Goal: Task Accomplishment & Management: Complete application form

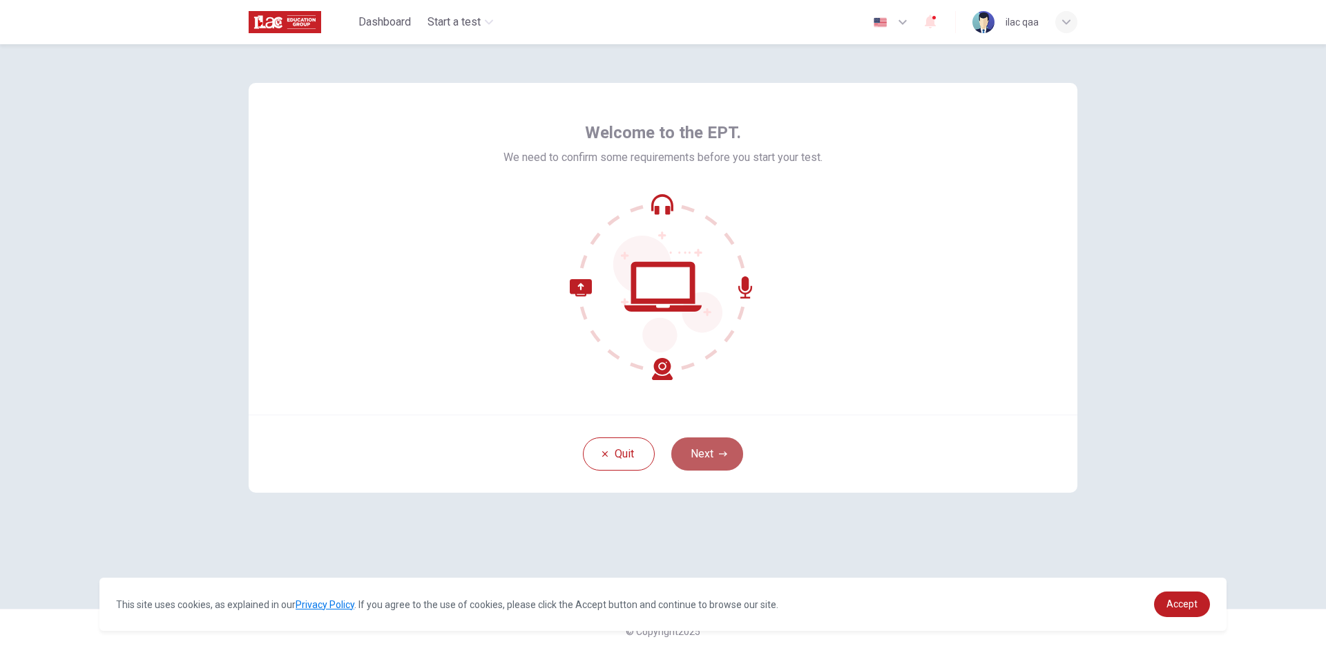
click at [727, 454] on button "Next" at bounding box center [707, 453] width 72 height 33
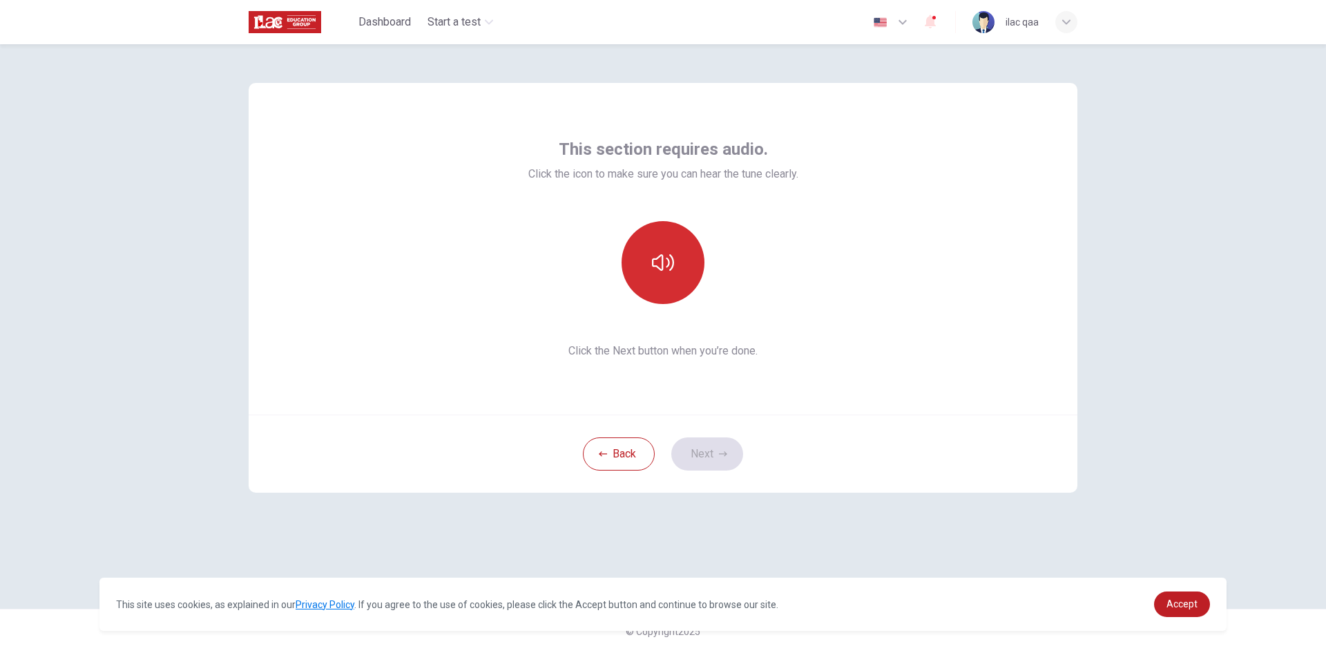
click at [678, 285] on button "button" at bounding box center [662, 262] width 83 height 83
click at [684, 264] on button "button" at bounding box center [662, 262] width 83 height 83
click at [715, 438] on button "Next" at bounding box center [707, 453] width 72 height 33
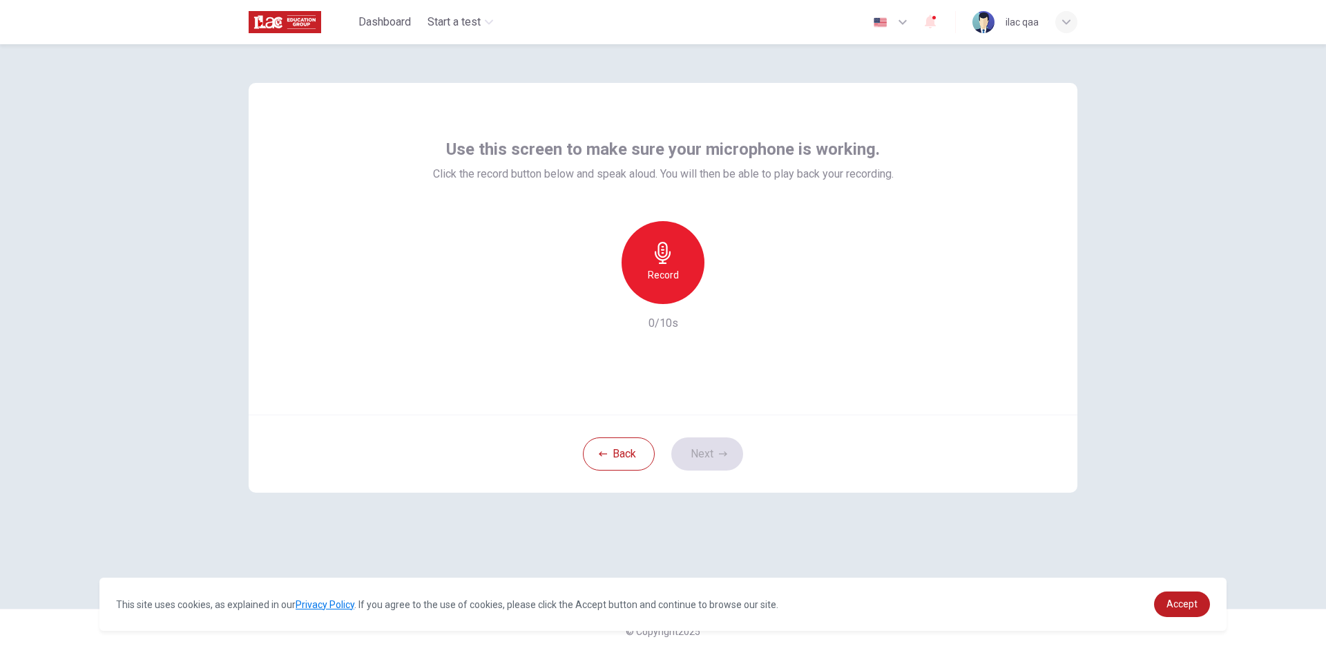
click at [666, 267] on h6 "Record" at bounding box center [663, 275] width 31 height 17
click at [666, 267] on h6 "Stop" at bounding box center [663, 275] width 21 height 17
click at [710, 470] on button "Next" at bounding box center [707, 453] width 72 height 33
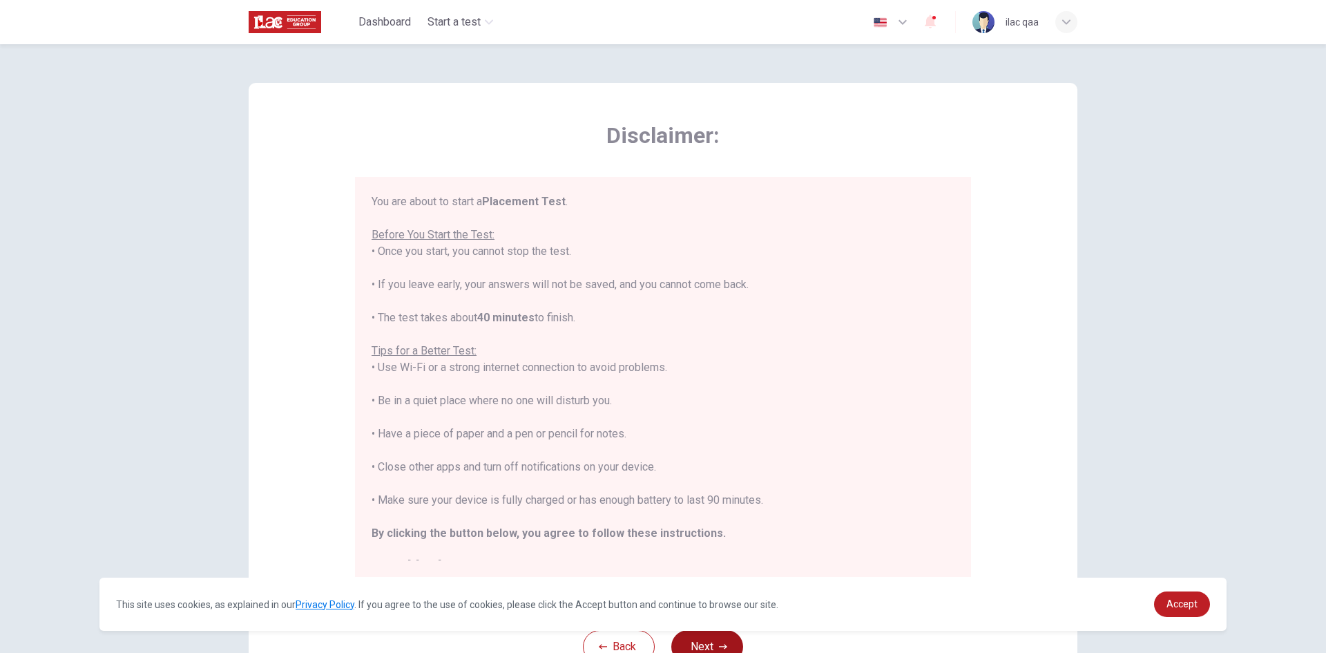
click at [707, 638] on button "Next" at bounding box center [707, 646] width 72 height 33
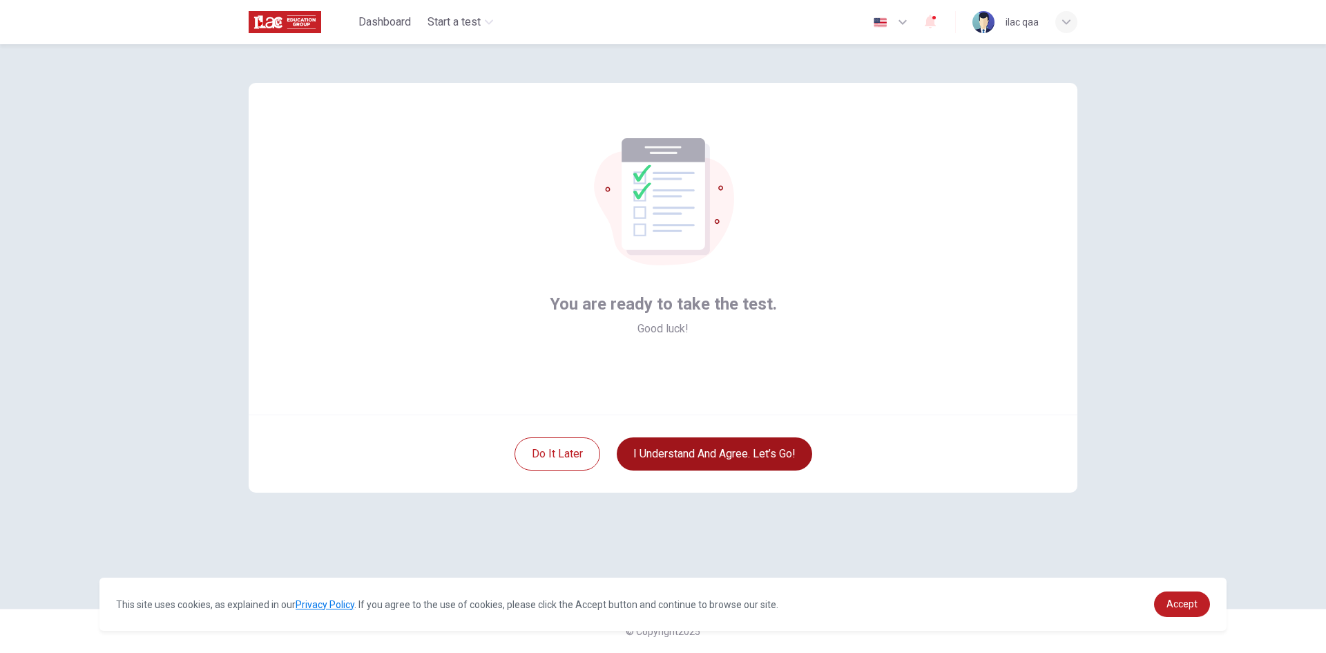
click at [721, 459] on button "I understand and agree. Let’s go!" at bounding box center [714, 453] width 195 height 33
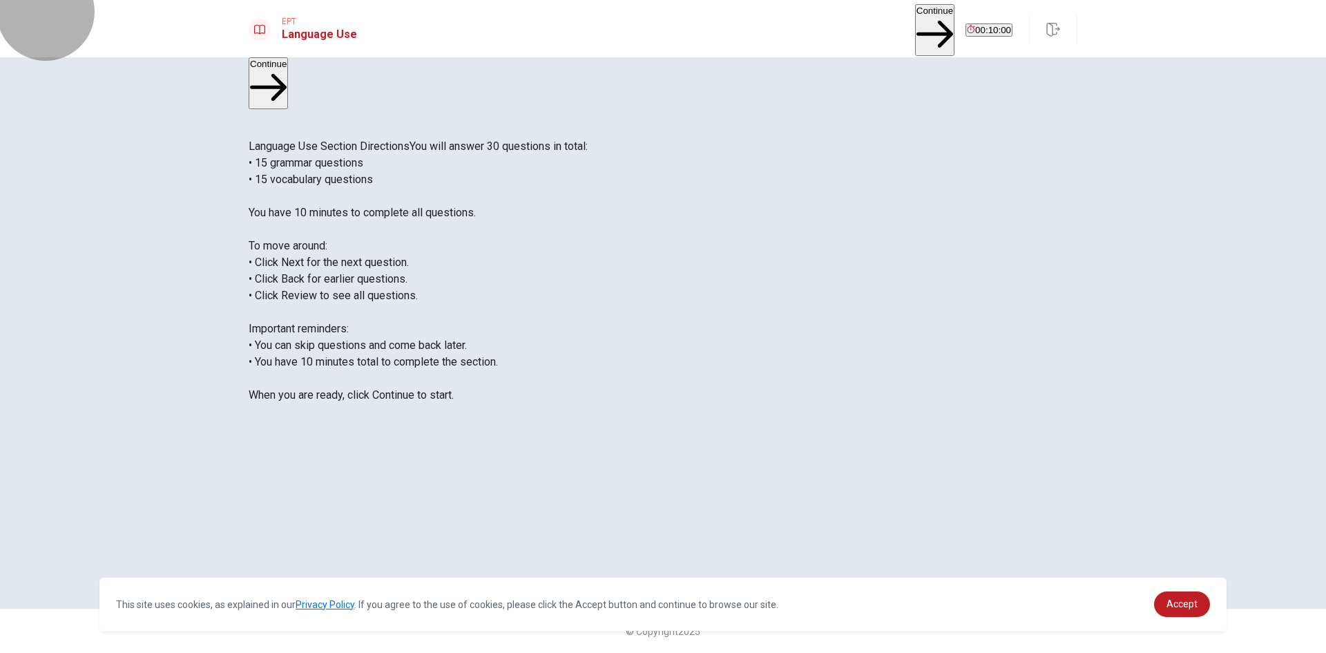
click at [915, 21] on button "Continue" at bounding box center [934, 30] width 39 height 52
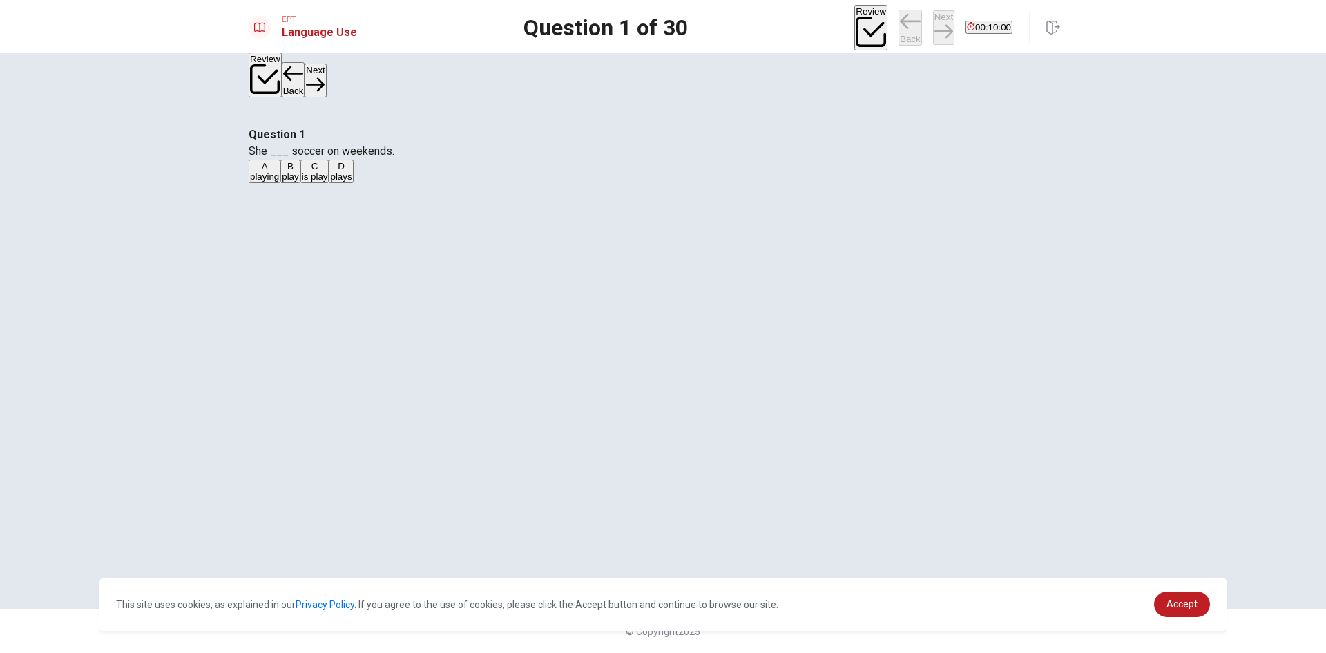
click at [280, 183] on button "A playing" at bounding box center [265, 171] width 32 height 23
click at [933, 21] on button "Next" at bounding box center [943, 27] width 21 height 34
click at [344, 183] on button "B are work out" at bounding box center [317, 171] width 53 height 23
click at [933, 32] on button "Next" at bounding box center [943, 27] width 21 height 34
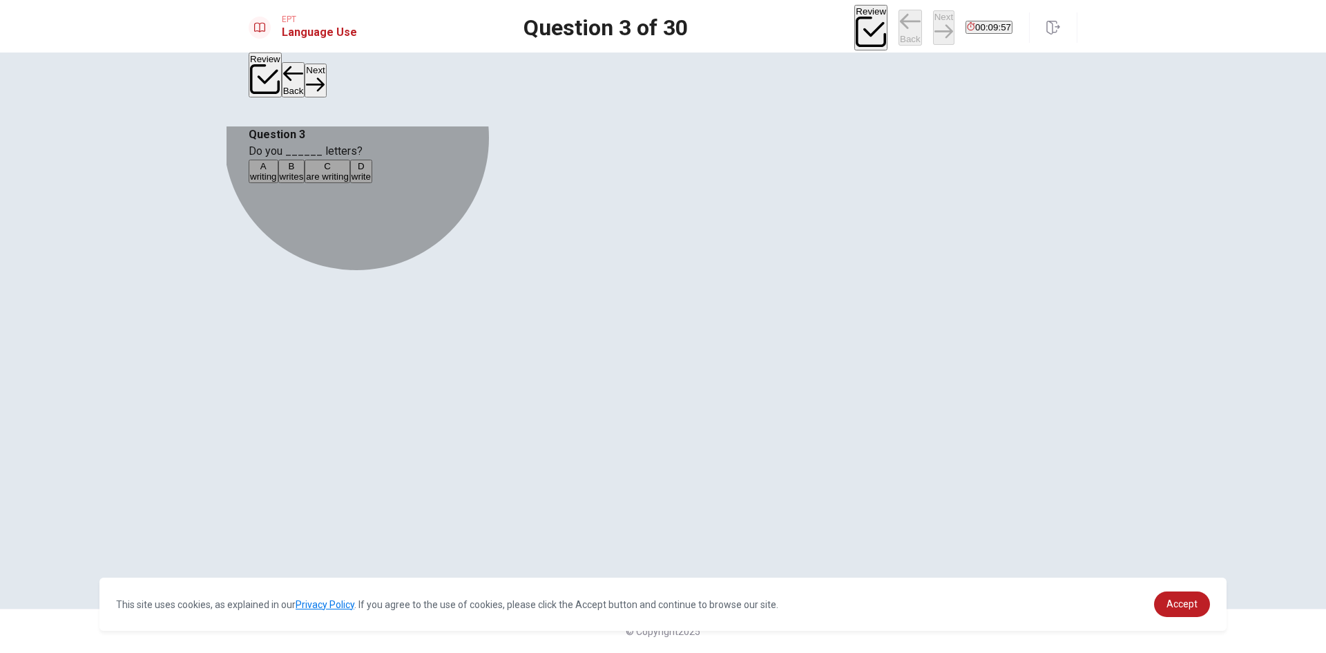
click at [278, 183] on button "A writing" at bounding box center [264, 171] width 30 height 23
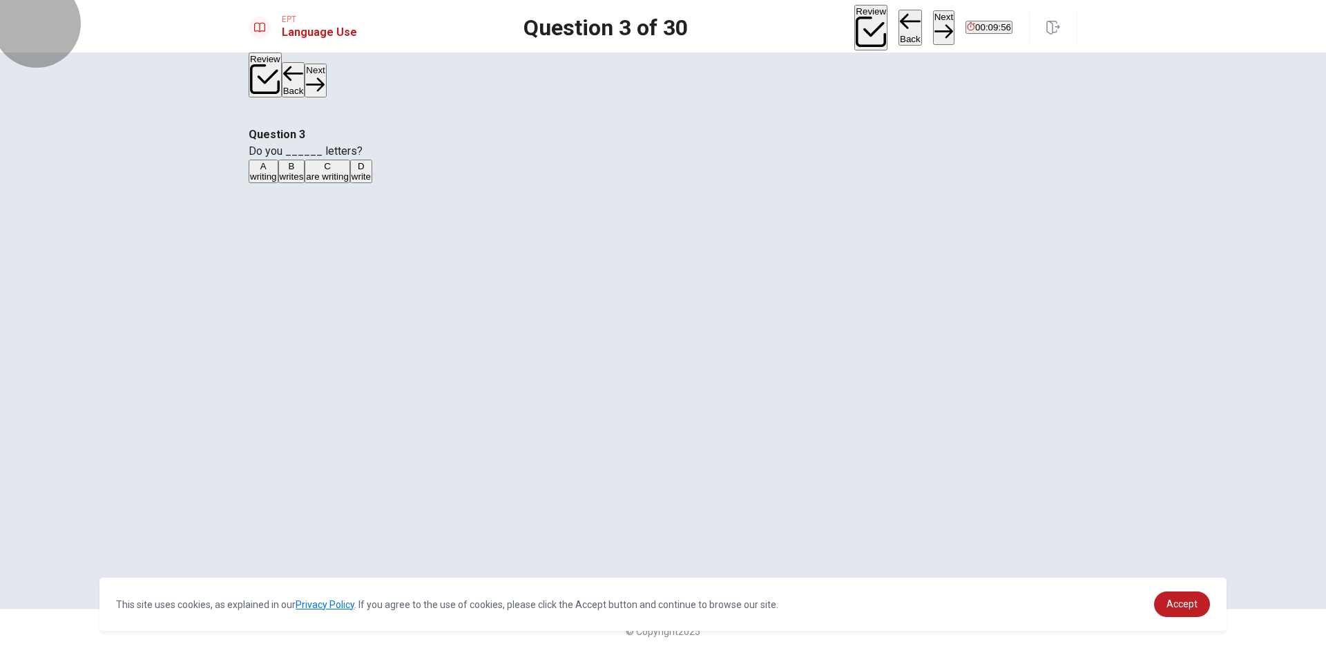
click at [933, 33] on button "Next" at bounding box center [943, 27] width 21 height 34
click at [263, 183] on button "A Do" at bounding box center [256, 171] width 15 height 23
click at [933, 27] on button "Next" at bounding box center [943, 27] width 21 height 34
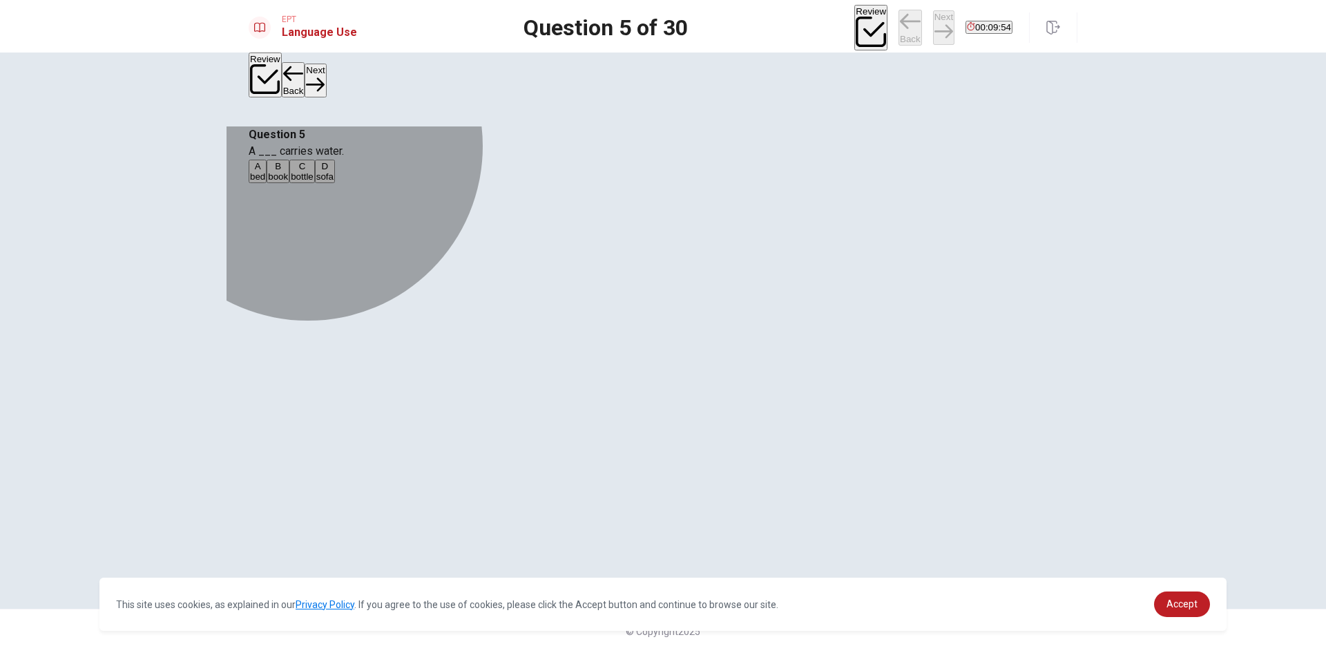
click at [315, 183] on button "C bottle" at bounding box center [302, 171] width 26 height 23
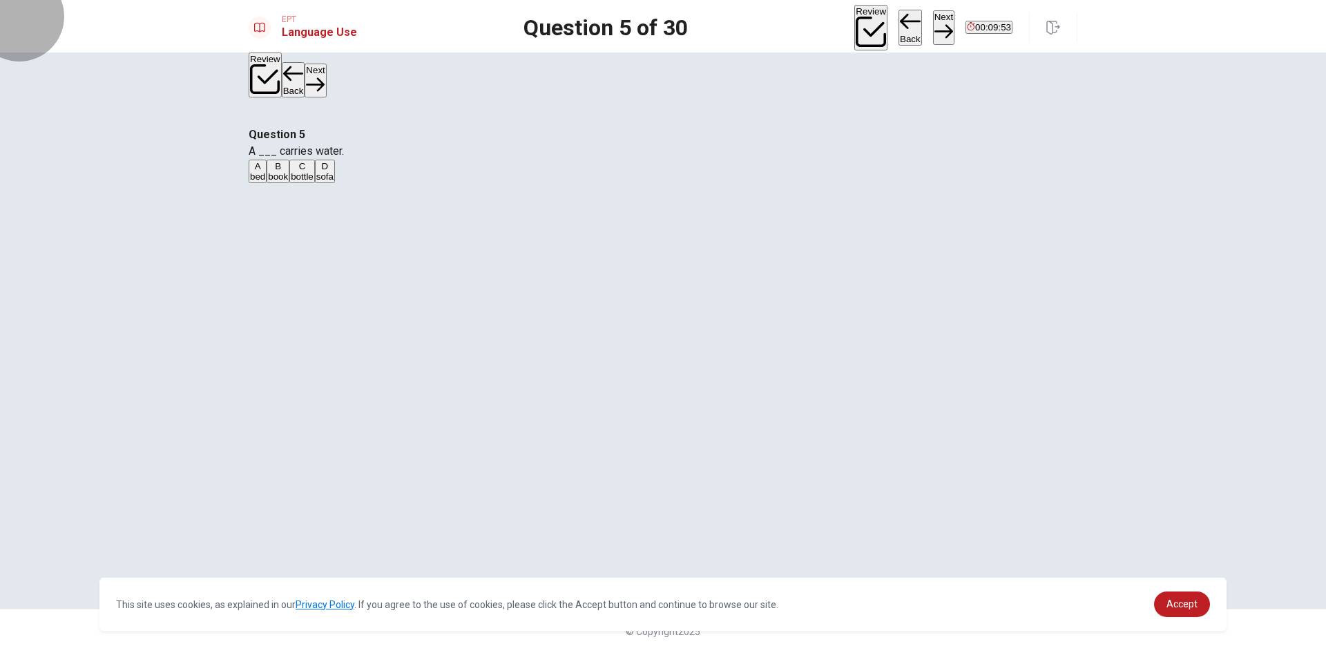
click at [933, 26] on button "Next" at bounding box center [943, 27] width 21 height 34
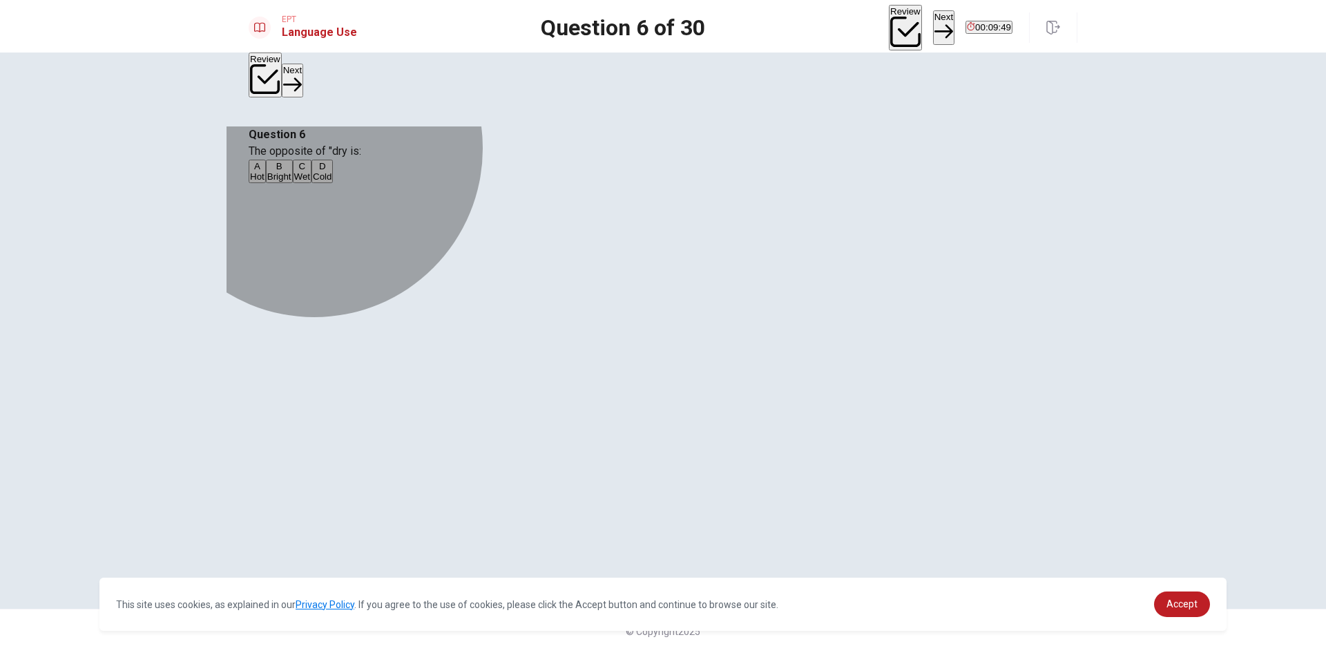
click at [266, 183] on button "A Hot" at bounding box center [257, 171] width 17 height 23
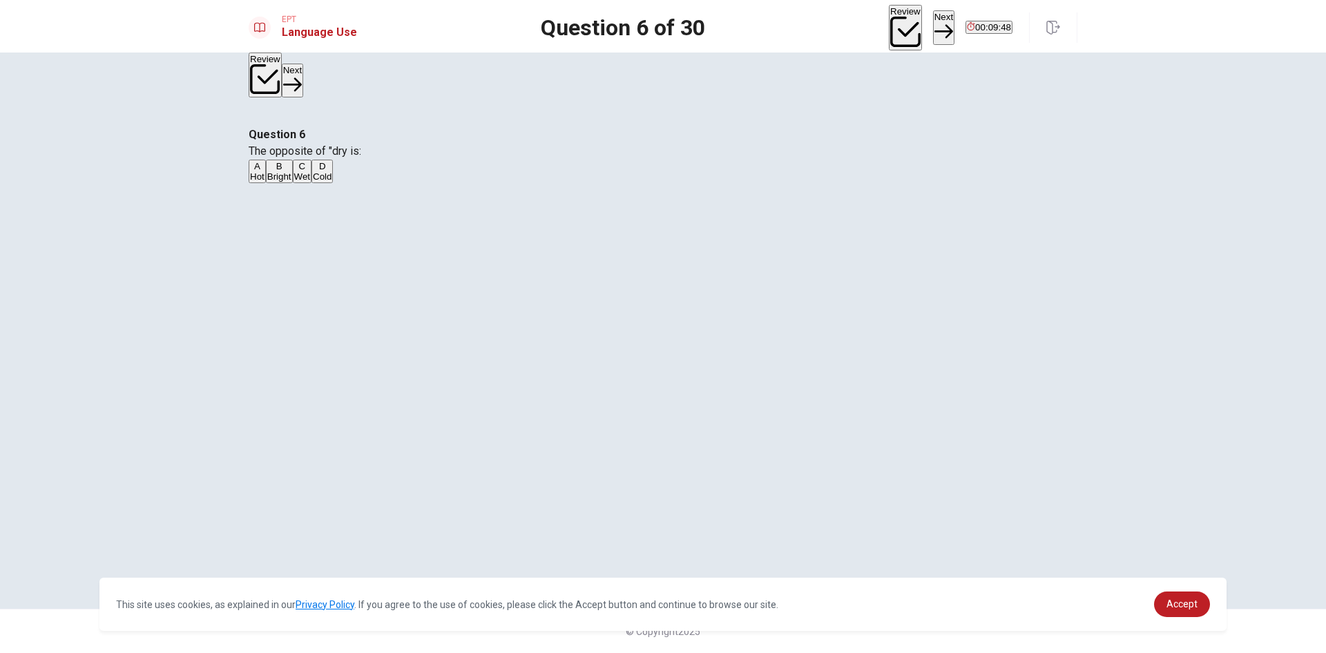
click at [933, 19] on button "Next" at bounding box center [943, 27] width 21 height 34
click at [277, 183] on button "A phone" at bounding box center [263, 171] width 28 height 23
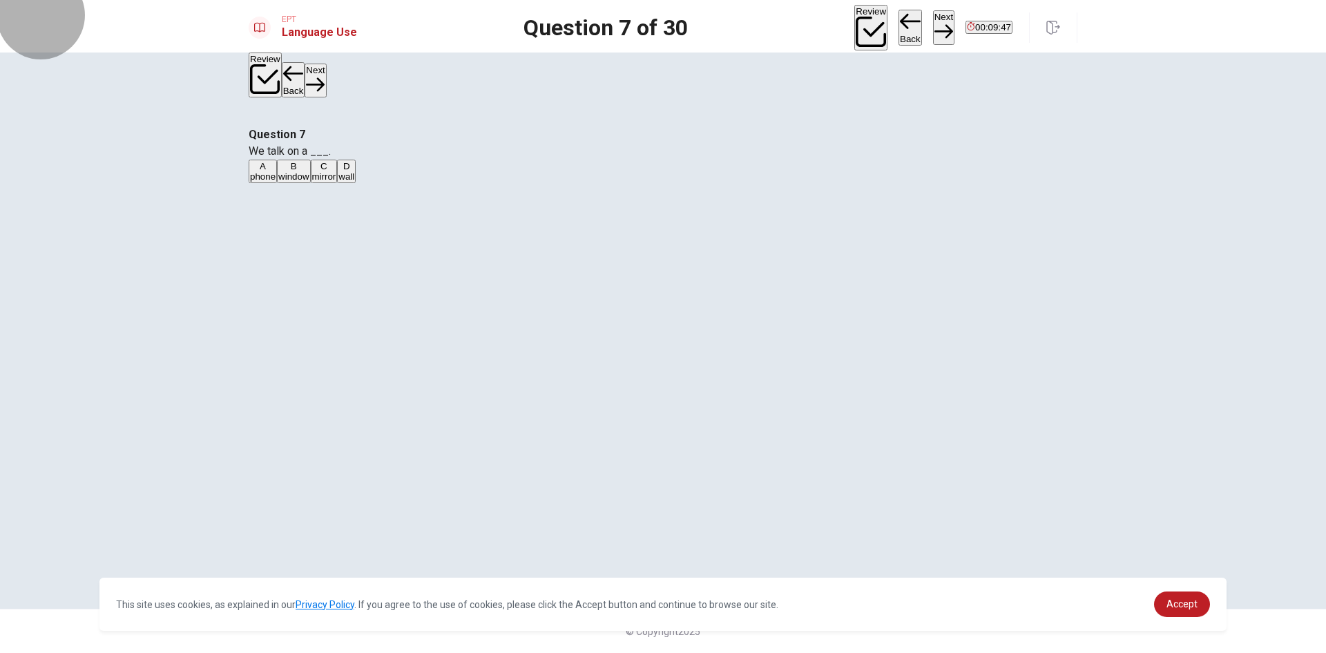
click at [934, 25] on icon "button" at bounding box center [943, 31] width 19 height 19
click at [298, 183] on button "B watch" at bounding box center [284, 171] width 27 height 23
click at [933, 28] on button "Next" at bounding box center [943, 27] width 21 height 34
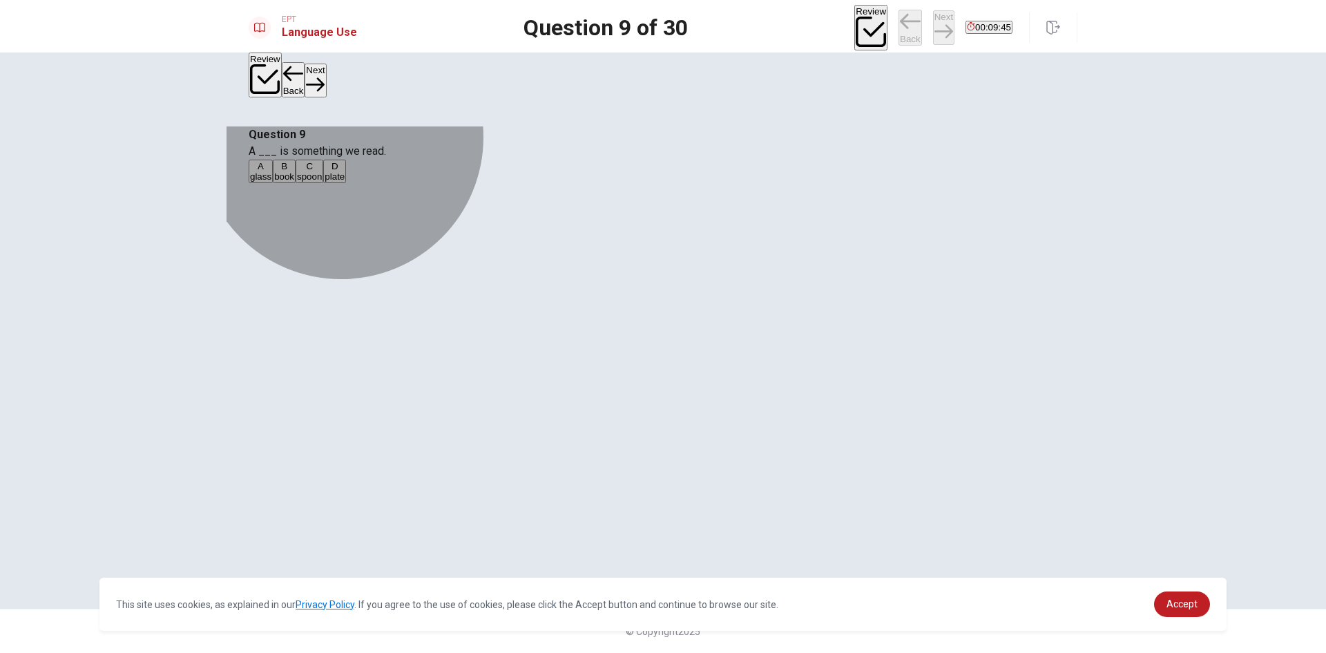
click at [273, 183] on button "A glass" at bounding box center [261, 171] width 24 height 23
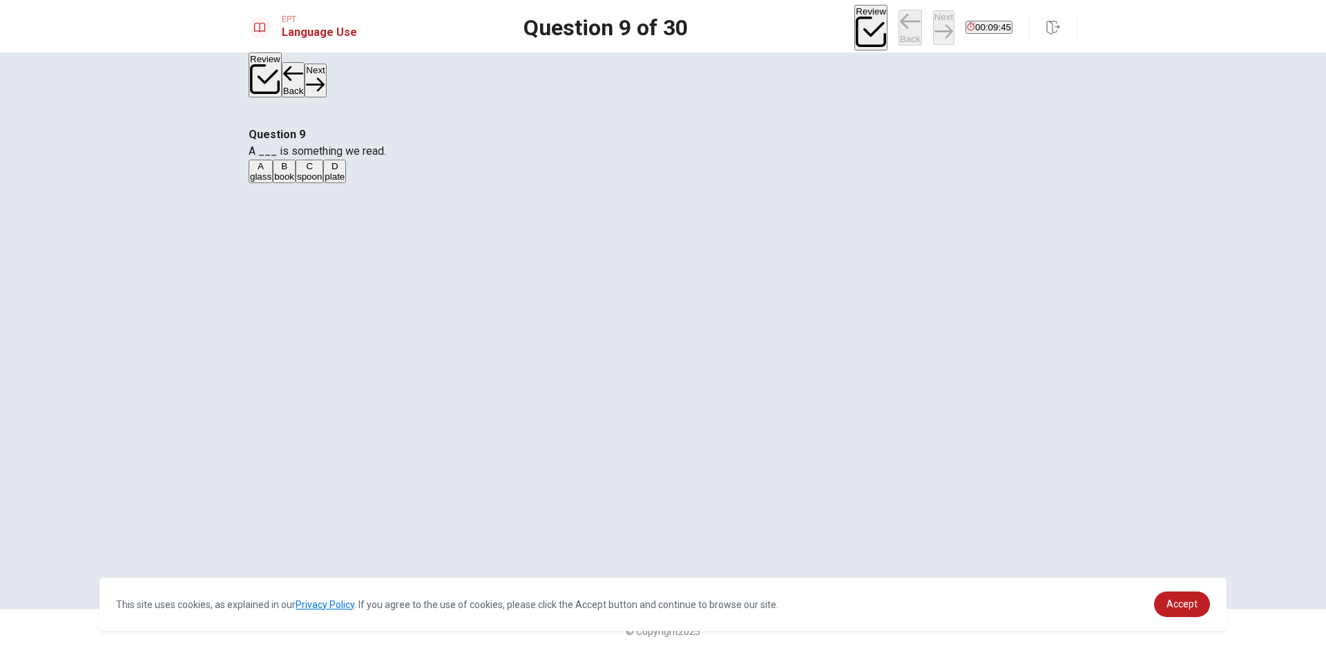
click at [933, 24] on button "Next" at bounding box center [943, 27] width 21 height 34
click at [263, 183] on button "A Do" at bounding box center [256, 171] width 15 height 23
click at [933, 33] on button "Next" at bounding box center [943, 27] width 21 height 34
click at [297, 183] on button "B goes" at bounding box center [285, 171] width 23 height 23
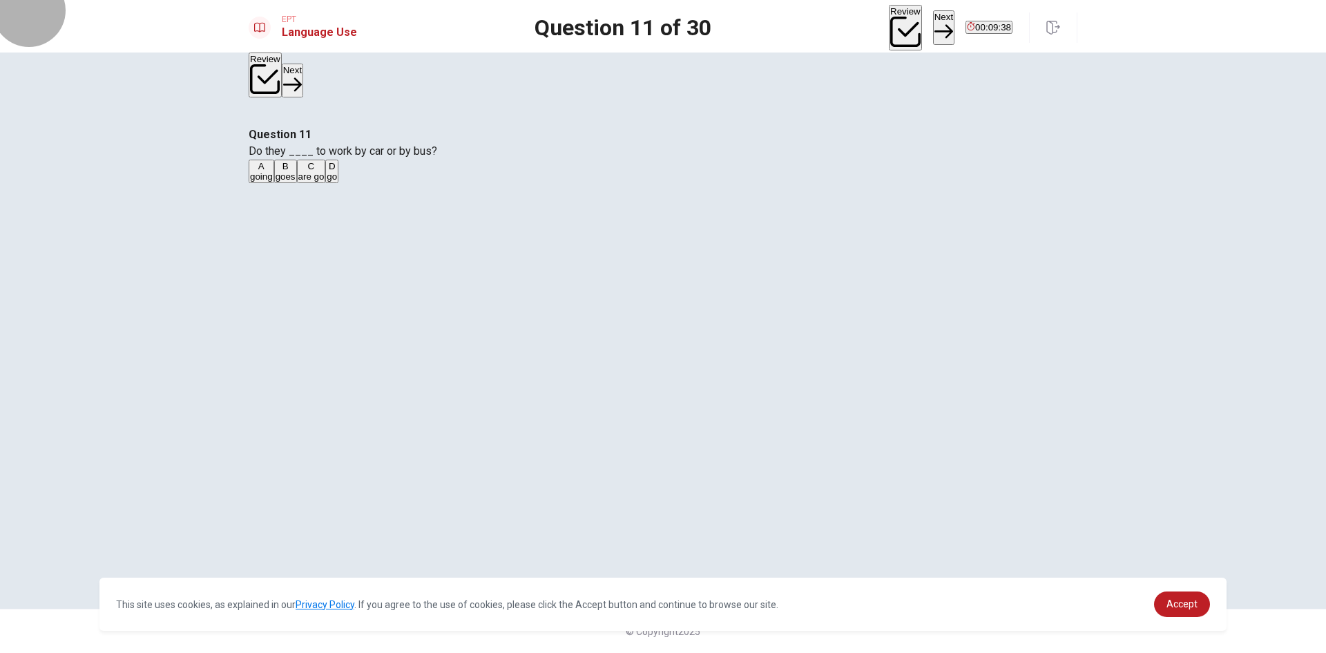
click at [933, 20] on button "Next" at bounding box center [943, 27] width 21 height 34
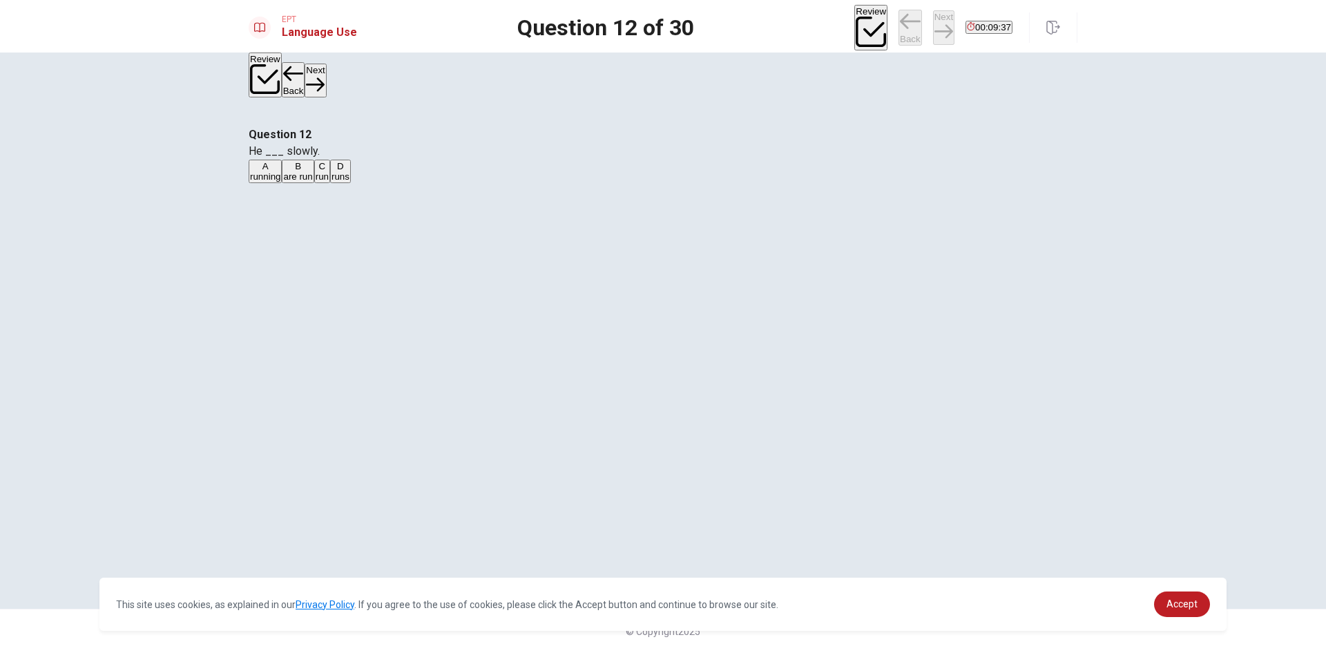
click at [282, 183] on button "A running" at bounding box center [265, 171] width 33 height 23
click at [933, 33] on button "Next" at bounding box center [943, 27] width 21 height 34
click at [276, 183] on button "A speak" at bounding box center [263, 171] width 28 height 23
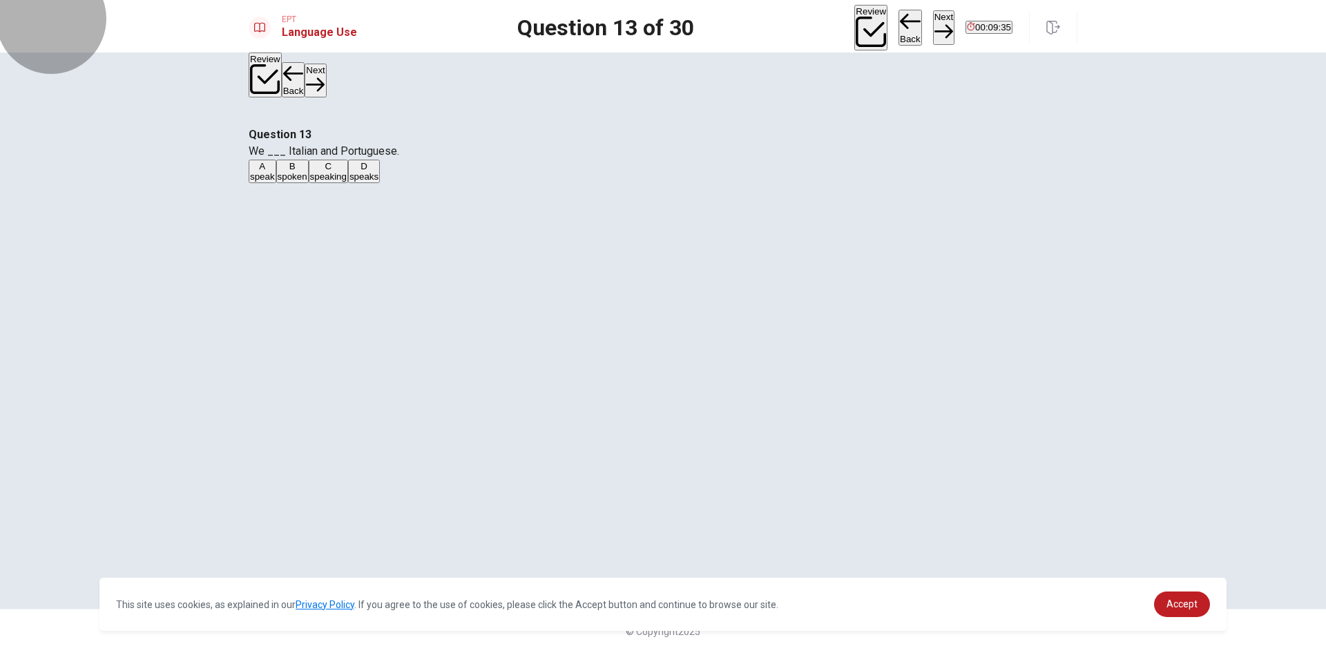
click at [933, 28] on button "Next" at bounding box center [943, 27] width 21 height 34
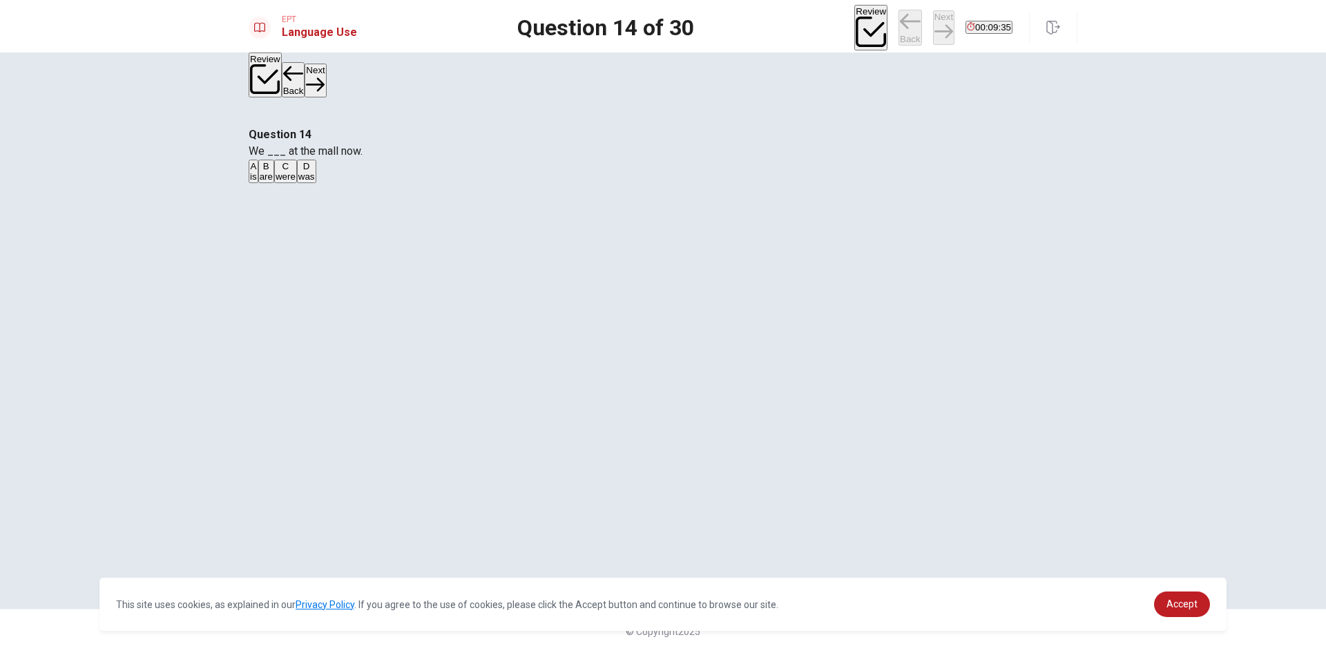
click at [297, 183] on button "C were" at bounding box center [285, 171] width 23 height 23
click at [933, 27] on button "Next" at bounding box center [943, 27] width 21 height 34
click at [276, 183] on button "A spoon" at bounding box center [263, 171] width 28 height 23
click at [933, 34] on button "Next" at bounding box center [943, 27] width 21 height 34
click at [289, 183] on button "B bed" at bounding box center [280, 171] width 18 height 23
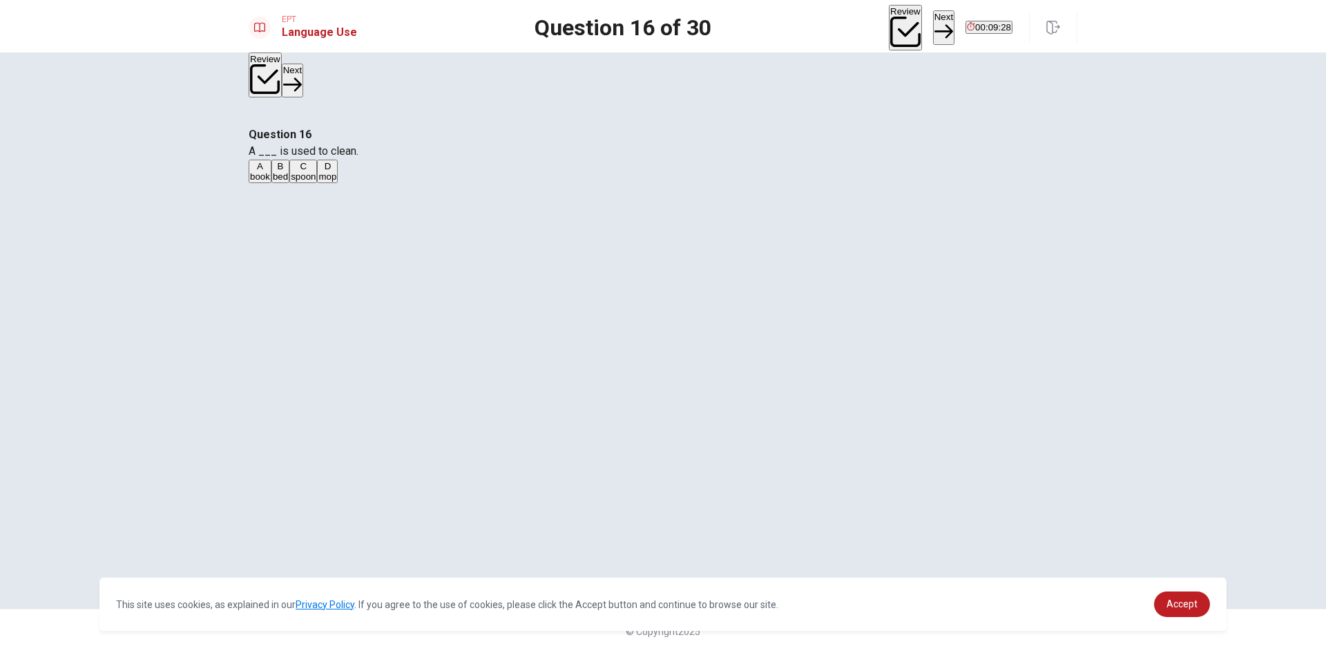
click at [933, 17] on button "Next" at bounding box center [943, 27] width 21 height 34
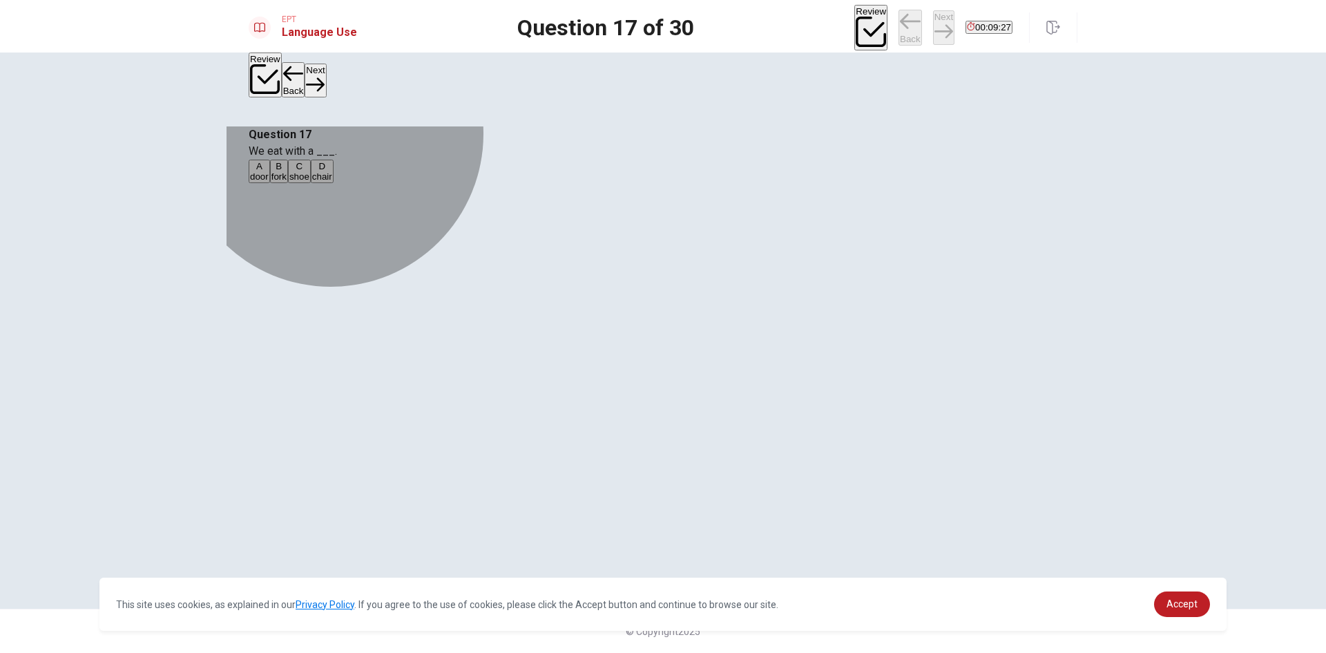
click at [270, 183] on button "A door" at bounding box center [259, 171] width 21 height 23
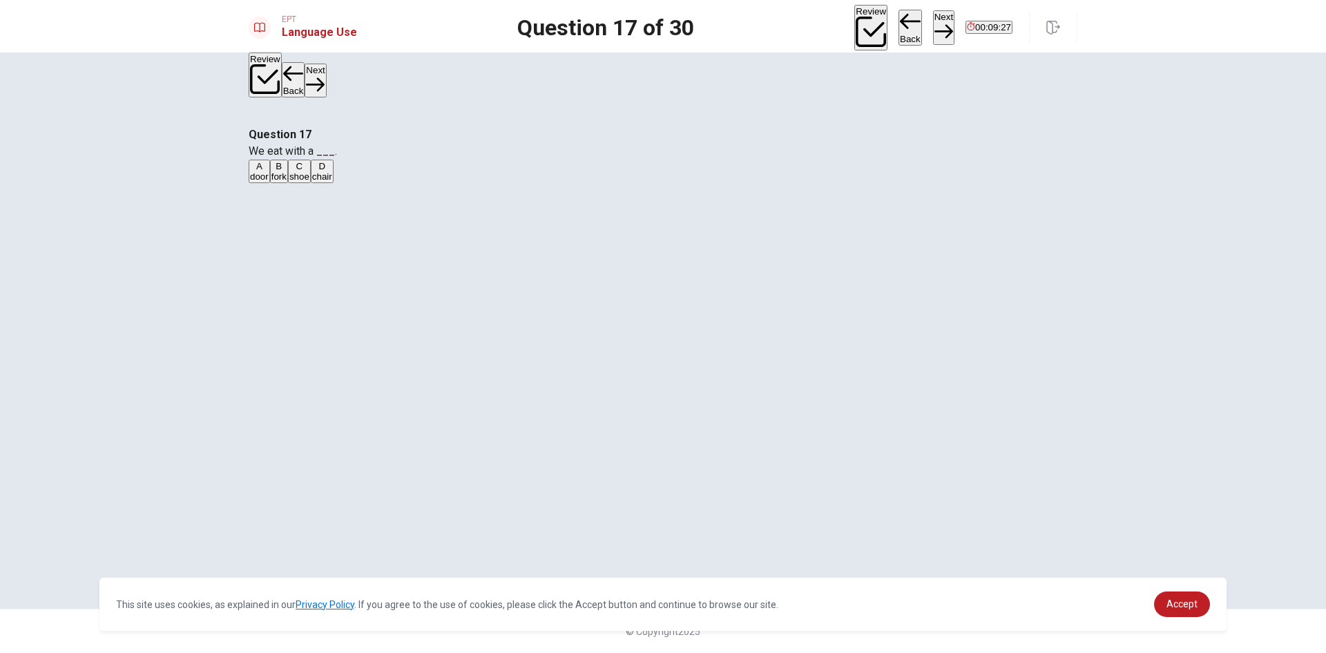
click at [934, 22] on icon "button" at bounding box center [943, 31] width 19 height 19
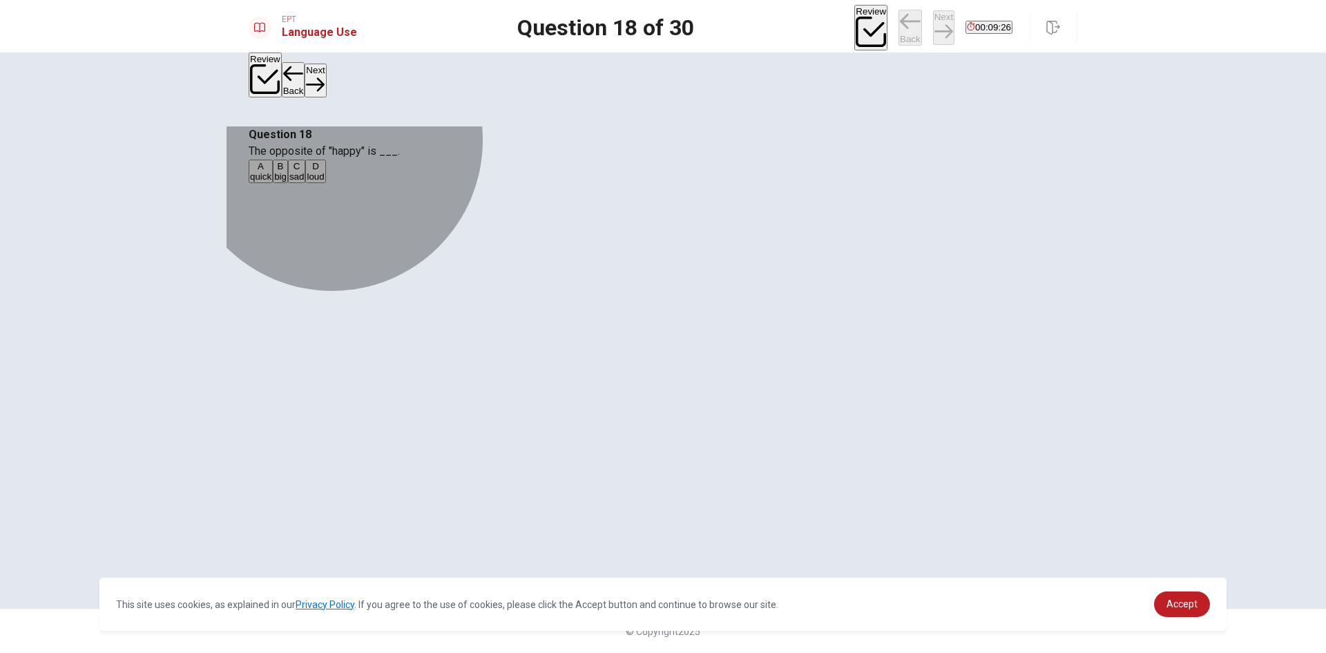
click at [306, 183] on button "C sad" at bounding box center [297, 171] width 18 height 23
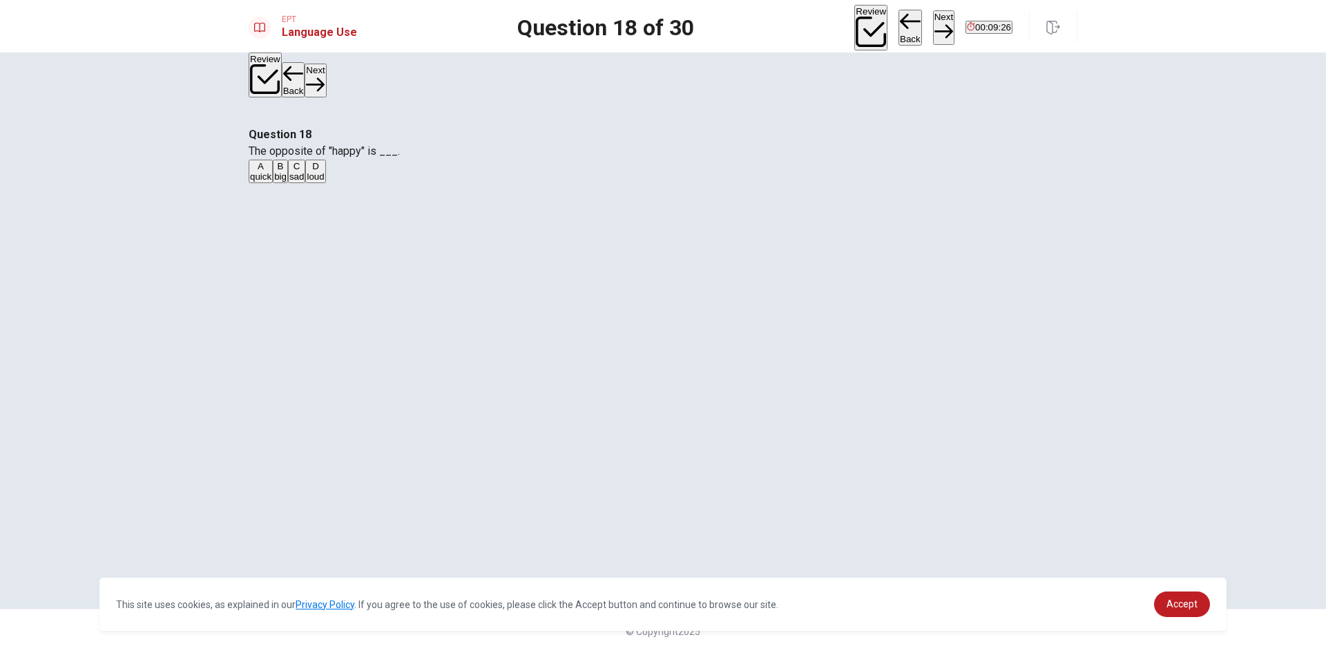
click at [933, 17] on button "Next" at bounding box center [943, 27] width 21 height 34
click at [329, 183] on button "B swimsuits" at bounding box center [307, 171] width 43 height 23
click at [933, 17] on button "Next" at bounding box center [943, 27] width 21 height 34
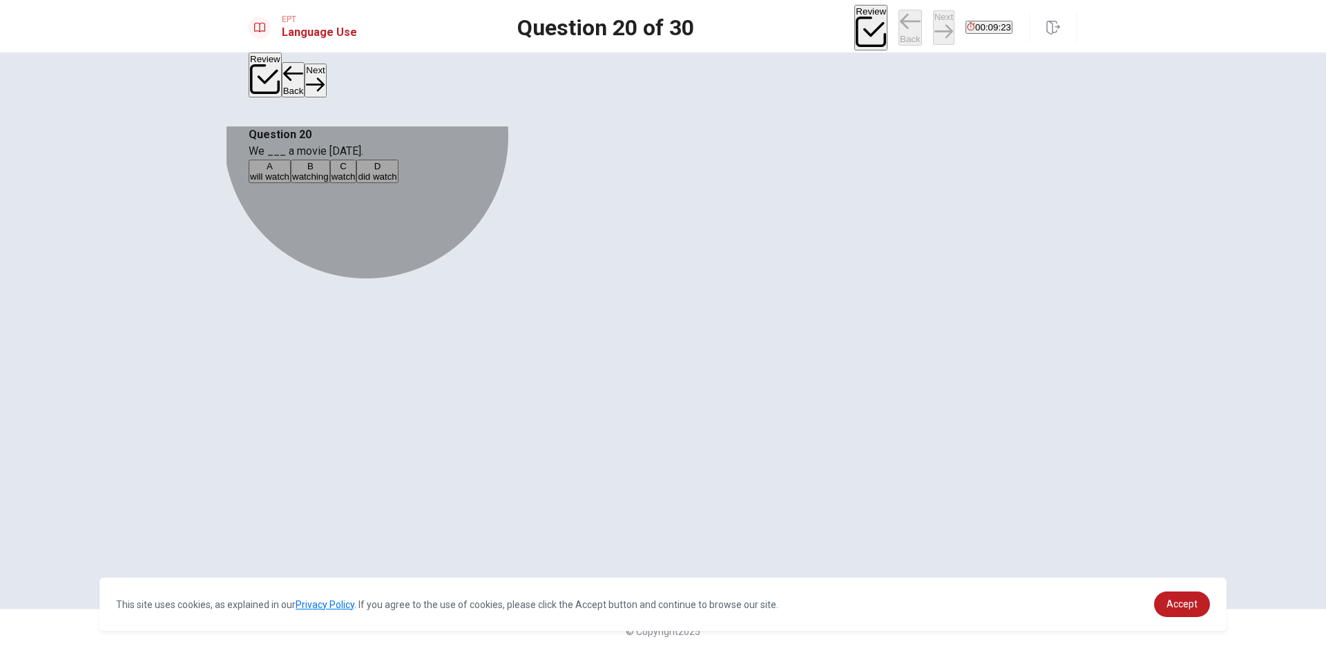
click at [291, 183] on button "A will watch" at bounding box center [270, 171] width 42 height 23
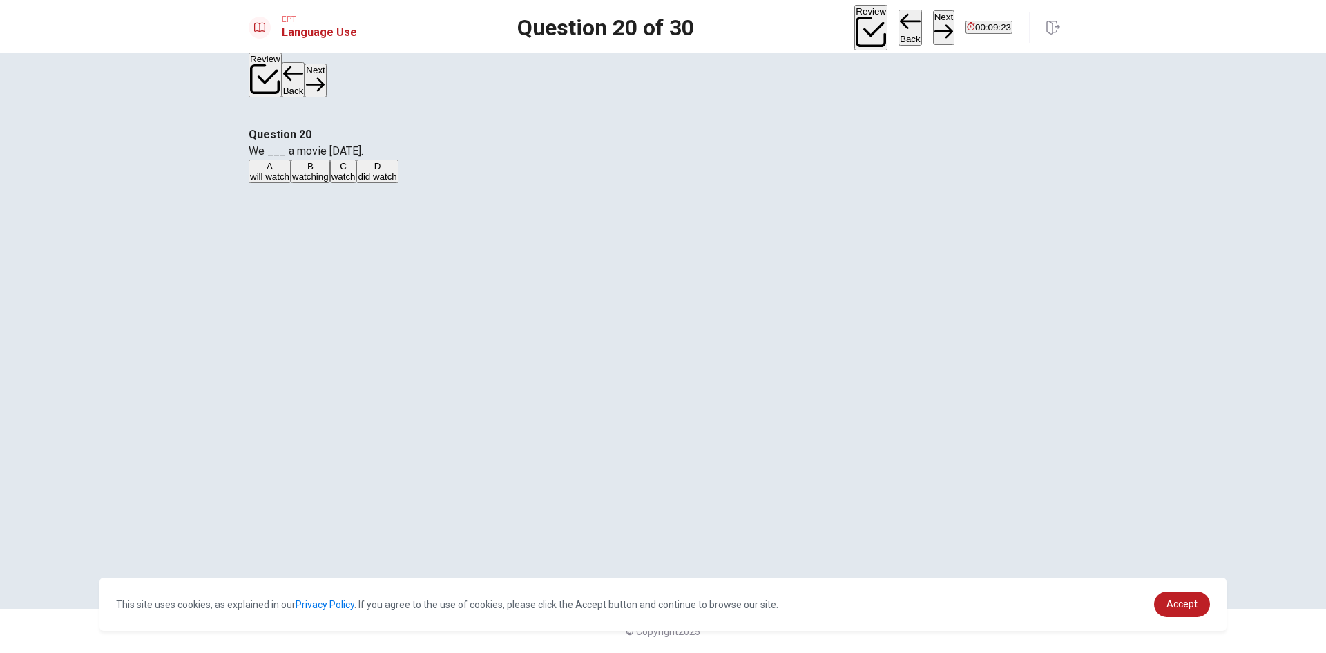
click at [933, 30] on button "Next" at bounding box center [943, 27] width 21 height 34
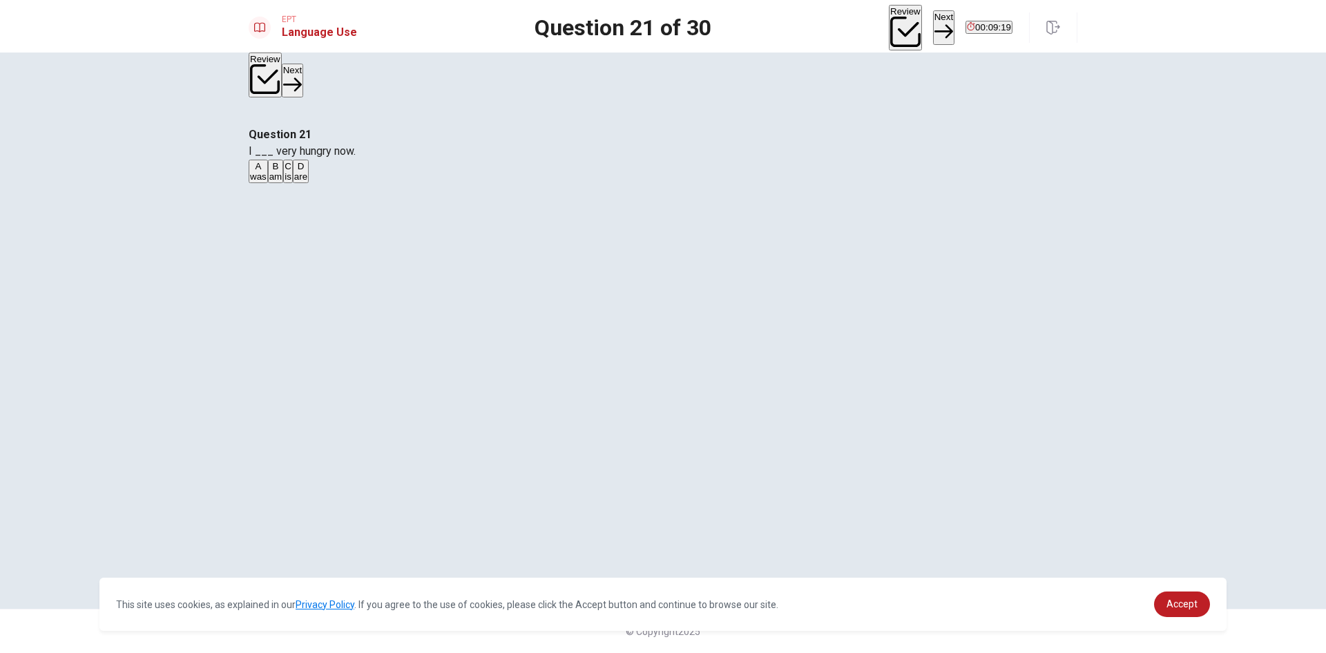
click at [284, 183] on button "B am" at bounding box center [276, 171] width 16 height 23
click at [933, 24] on button "Next" at bounding box center [943, 27] width 21 height 34
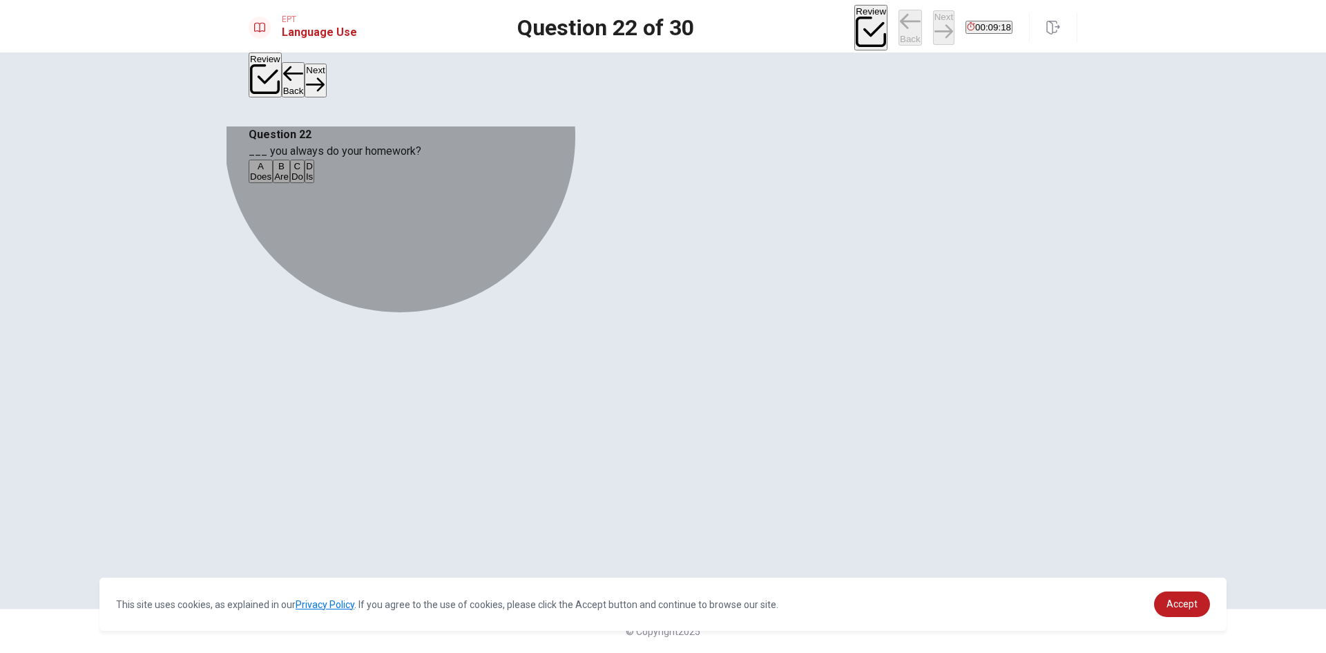
click at [273, 183] on button "A Does" at bounding box center [261, 171] width 24 height 23
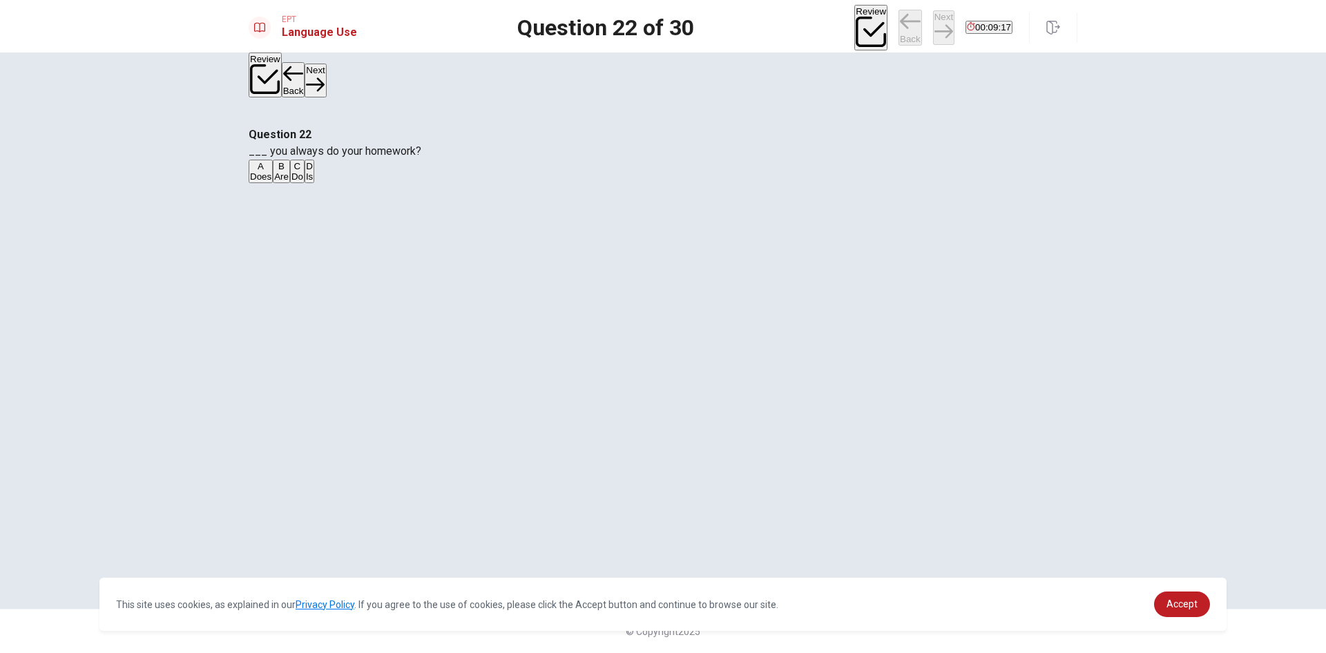
click at [933, 21] on button "Next" at bounding box center [943, 27] width 21 height 34
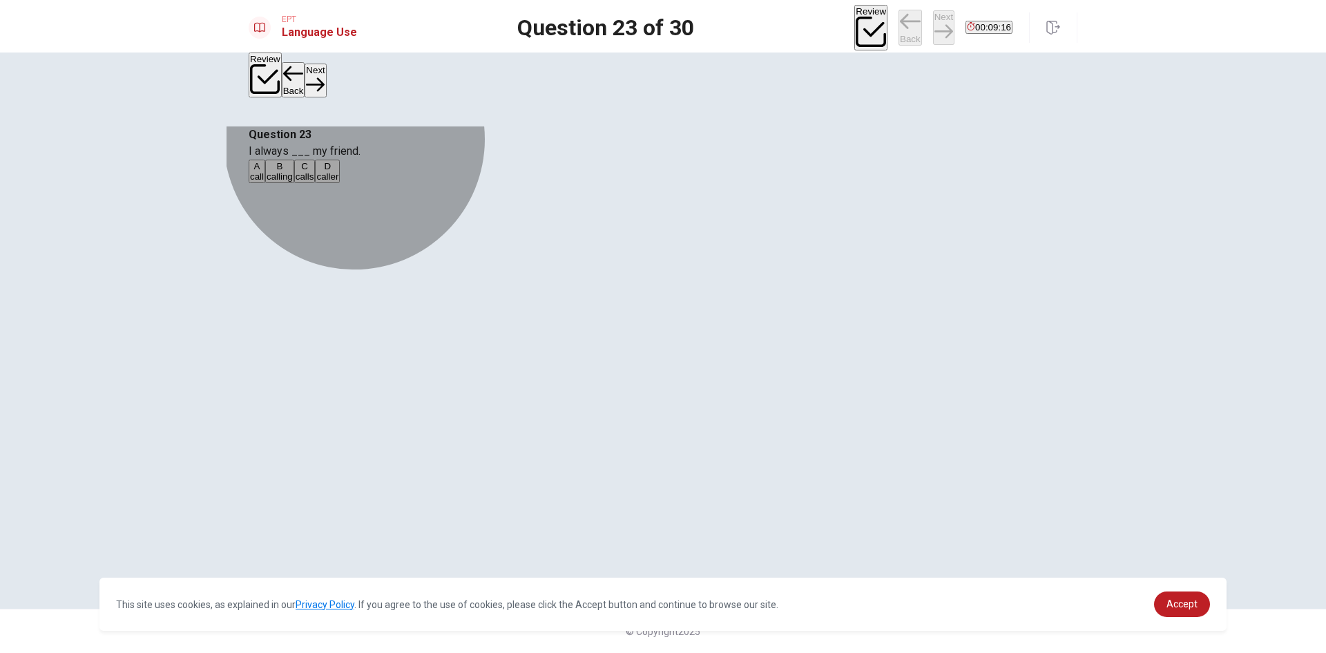
click at [294, 183] on button "B calling" at bounding box center [279, 171] width 29 height 23
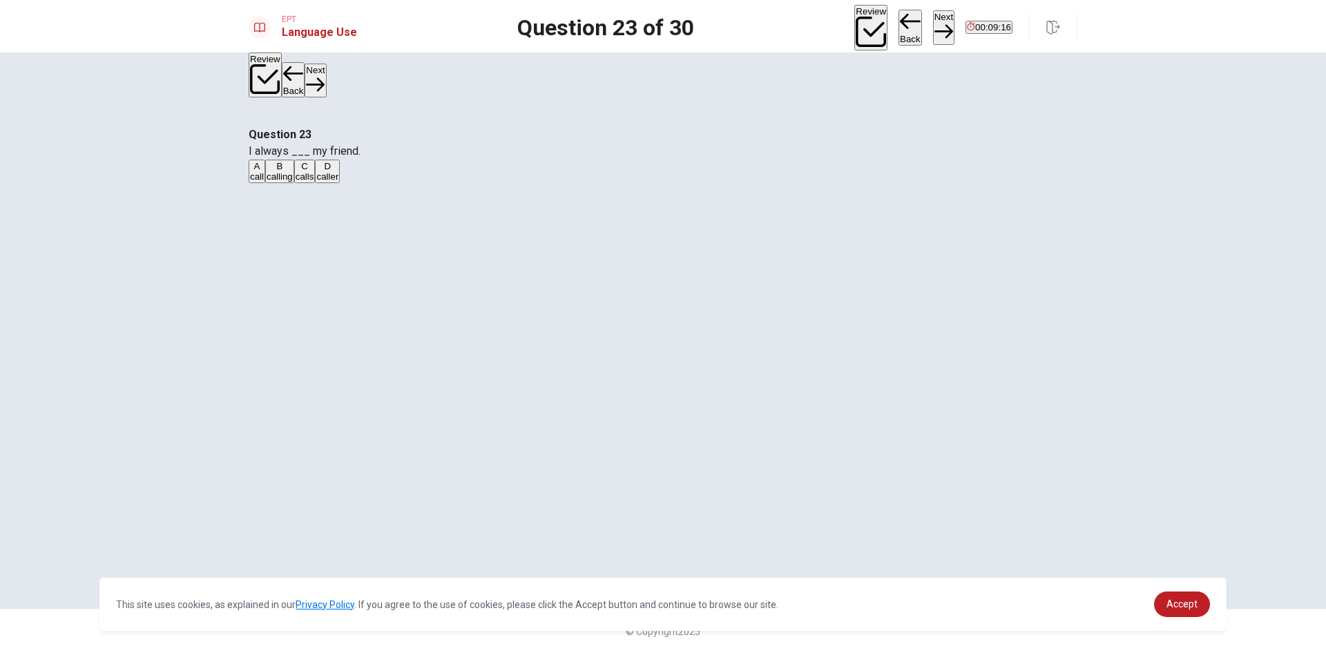
click at [933, 23] on button "Next" at bounding box center [943, 27] width 21 height 34
click at [273, 183] on button "A Were" at bounding box center [261, 171] width 25 height 23
click at [933, 24] on button "Next" at bounding box center [943, 27] width 21 height 34
click at [316, 183] on button "C wear" at bounding box center [304, 171] width 23 height 23
click at [933, 11] on button "Next" at bounding box center [943, 27] width 21 height 34
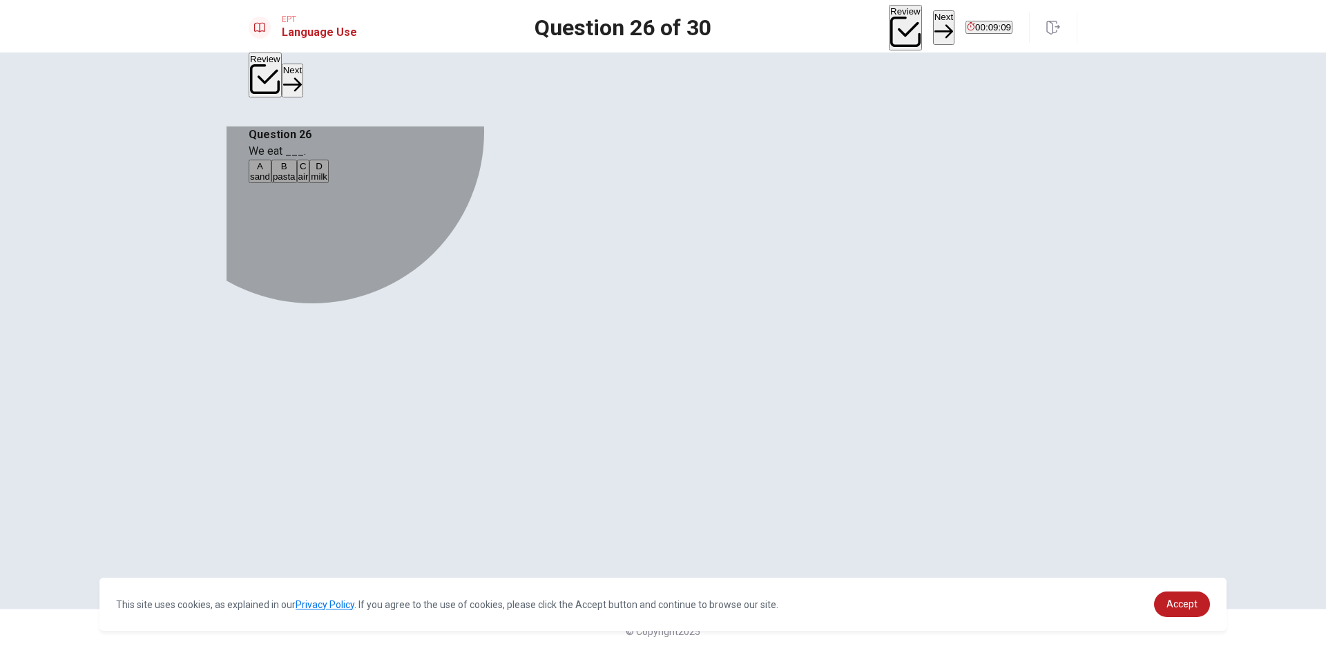
click at [271, 183] on button "A sand" at bounding box center [260, 171] width 23 height 23
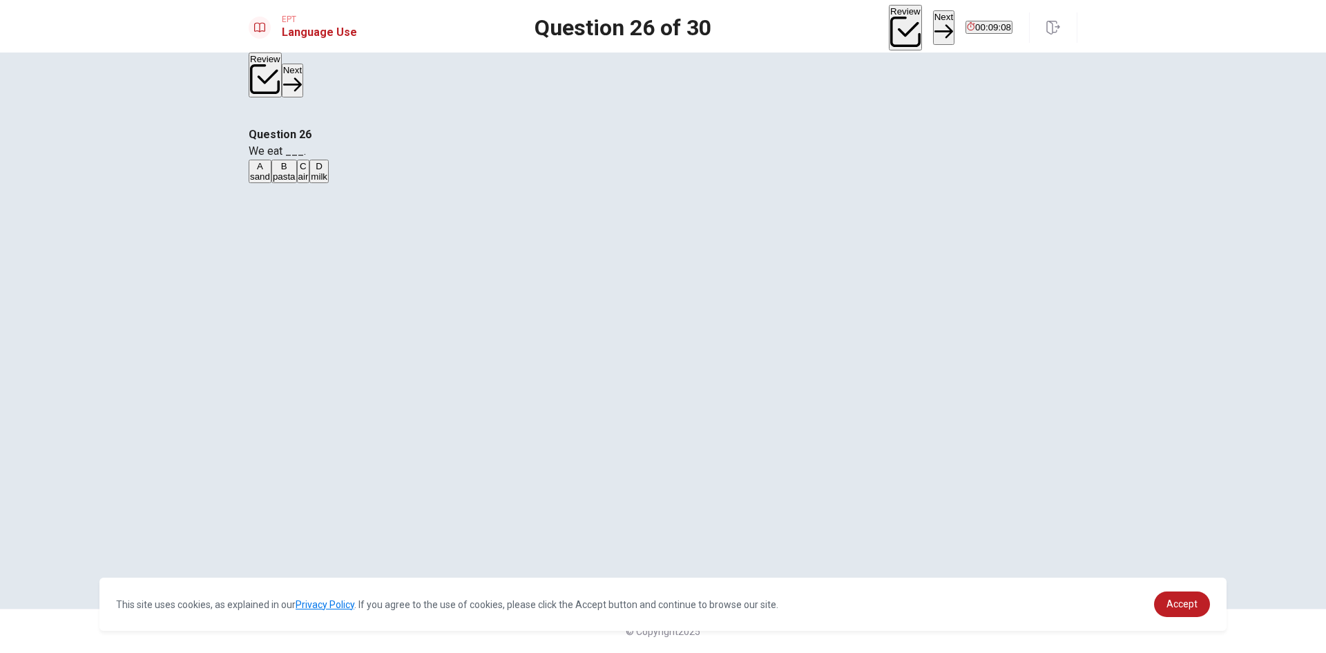
click at [933, 28] on button "Next" at bounding box center [943, 27] width 21 height 34
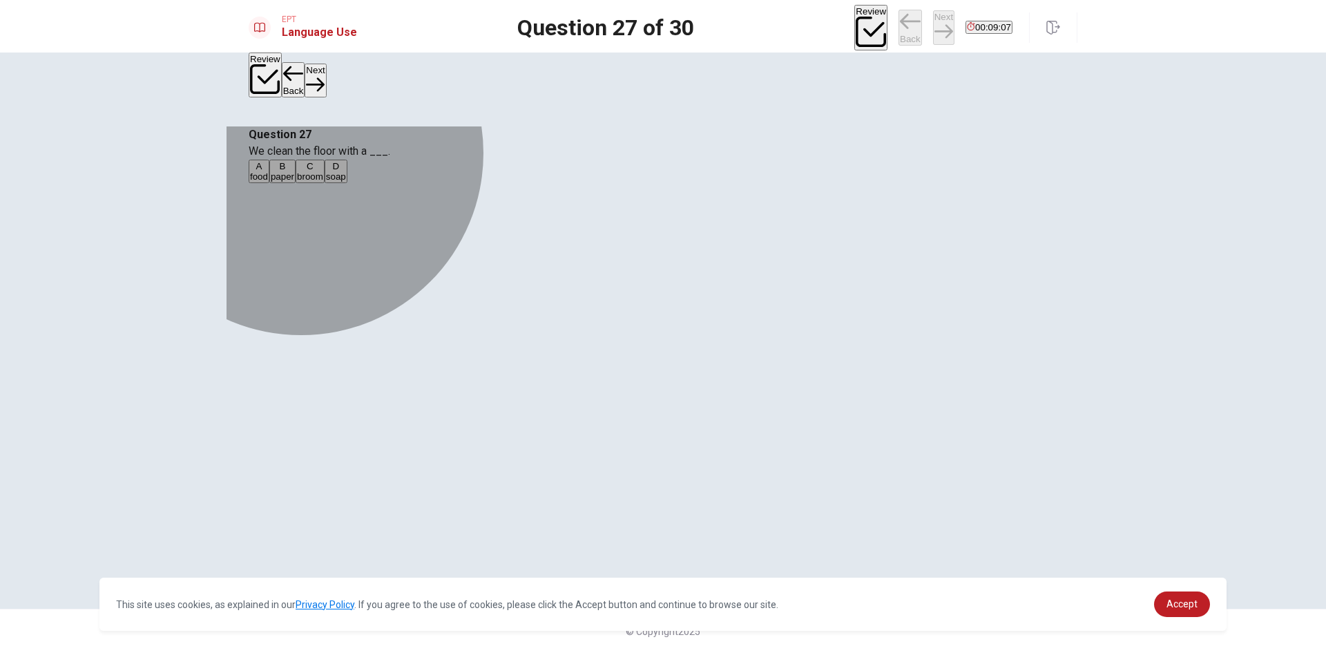
click at [296, 183] on button "B paper" at bounding box center [282, 171] width 26 height 23
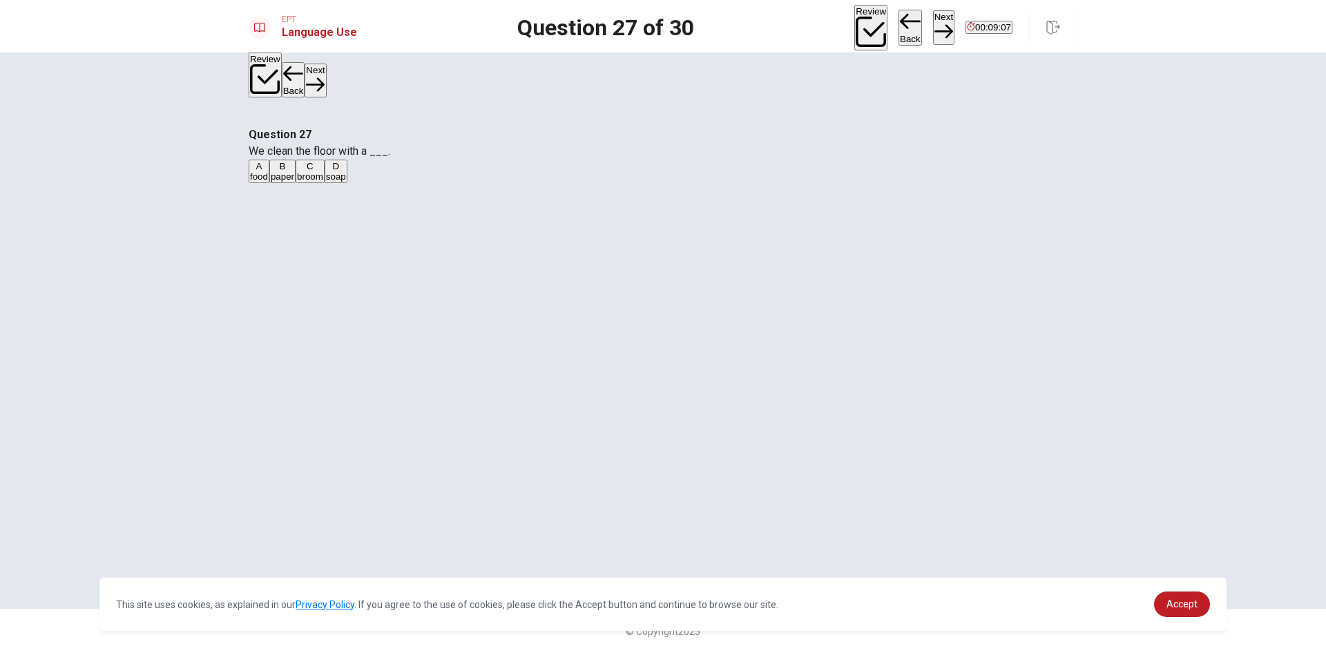
click at [933, 30] on button "Next" at bounding box center [943, 27] width 21 height 34
click at [271, 183] on button "A chair" at bounding box center [260, 171] width 23 height 23
click at [933, 27] on button "Next" at bounding box center [943, 27] width 21 height 34
click at [295, 183] on button "B Heavy" at bounding box center [280, 171] width 29 height 23
click at [933, 19] on button "Next" at bounding box center [943, 27] width 21 height 34
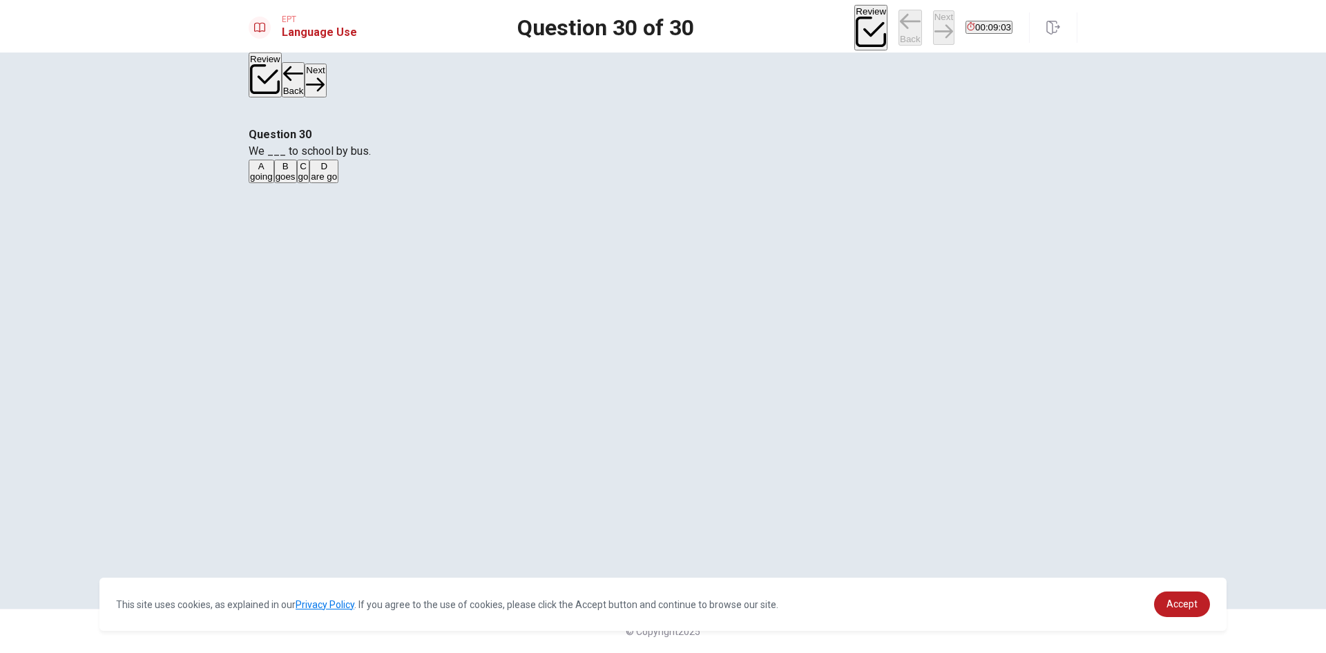
click at [274, 183] on button "A going" at bounding box center [262, 171] width 26 height 23
click at [933, 22] on button "Next" at bounding box center [943, 27] width 21 height 34
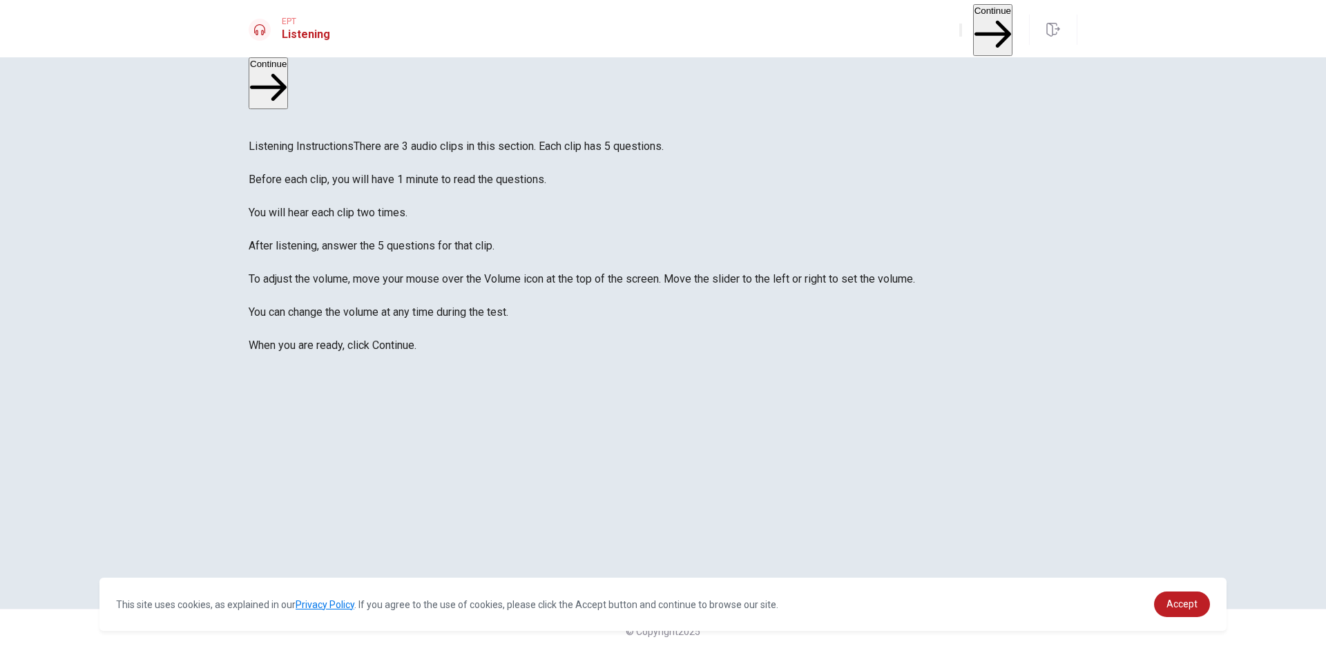
click at [973, 27] on button "Continue" at bounding box center [992, 30] width 39 height 52
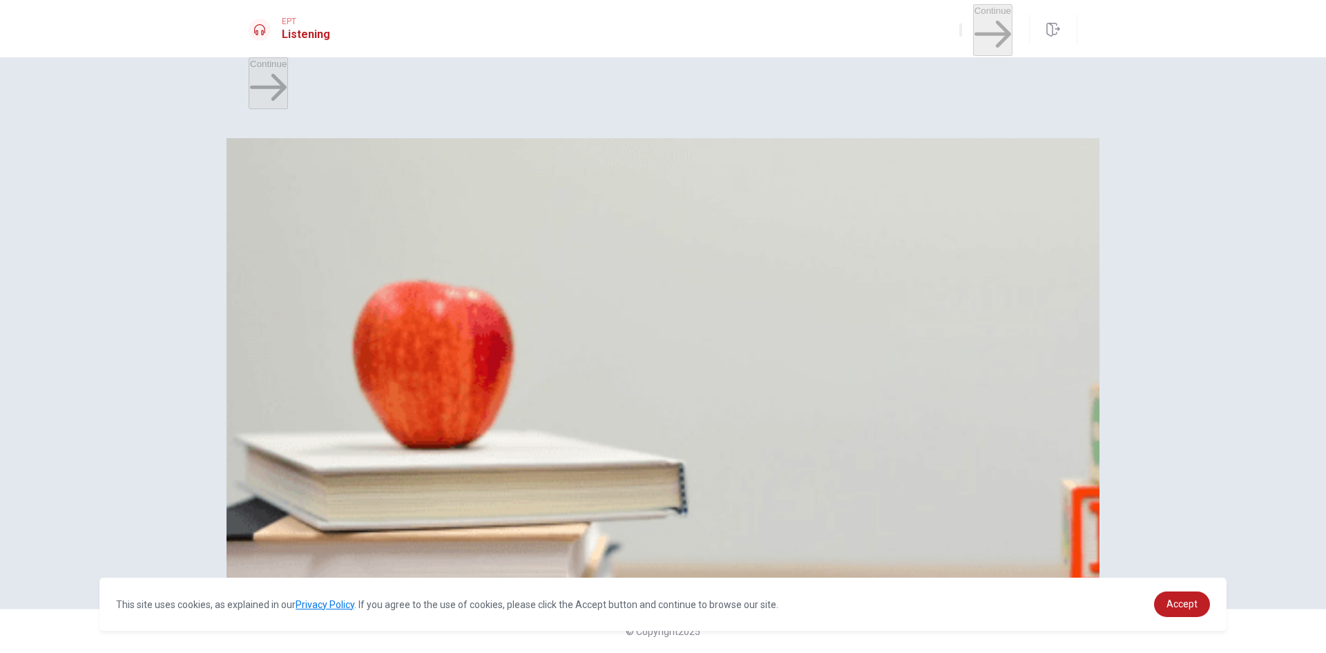
click at [305, 211] on button "B 2 p.m." at bounding box center [291, 199] width 28 height 23
click at [296, 269] on button "A A reminder" at bounding box center [272, 257] width 47 height 23
click at [713, 329] on div "A After the meeting B Next week C [DATE] D Right now" at bounding box center [663, 316] width 829 height 25
click at [367, 327] on button "B Next week" at bounding box center [345, 315] width 46 height 23
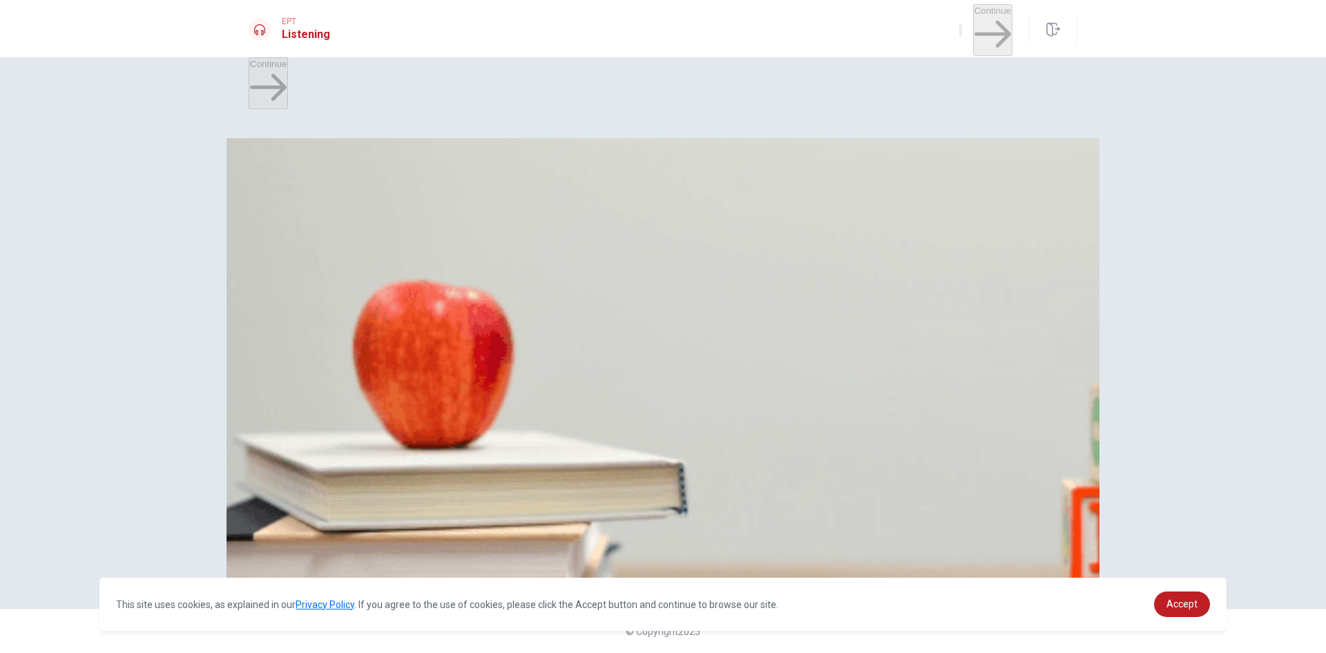
scroll to position [1105, 0]
click at [392, 362] on button "D By text" at bounding box center [376, 373] width 31 height 23
click at [288, 443] on button "A At a park" at bounding box center [268, 431] width 39 height 23
click at [974, 24] on button "Continue" at bounding box center [992, 30] width 39 height 52
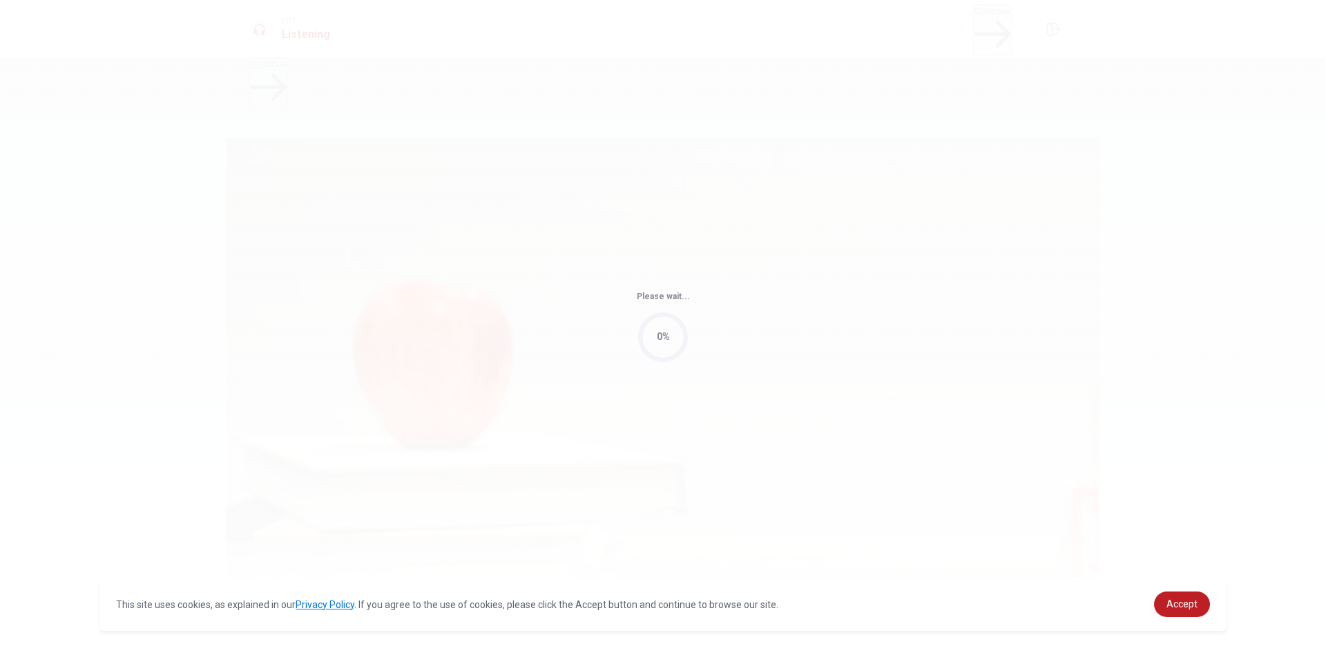
type input "2"
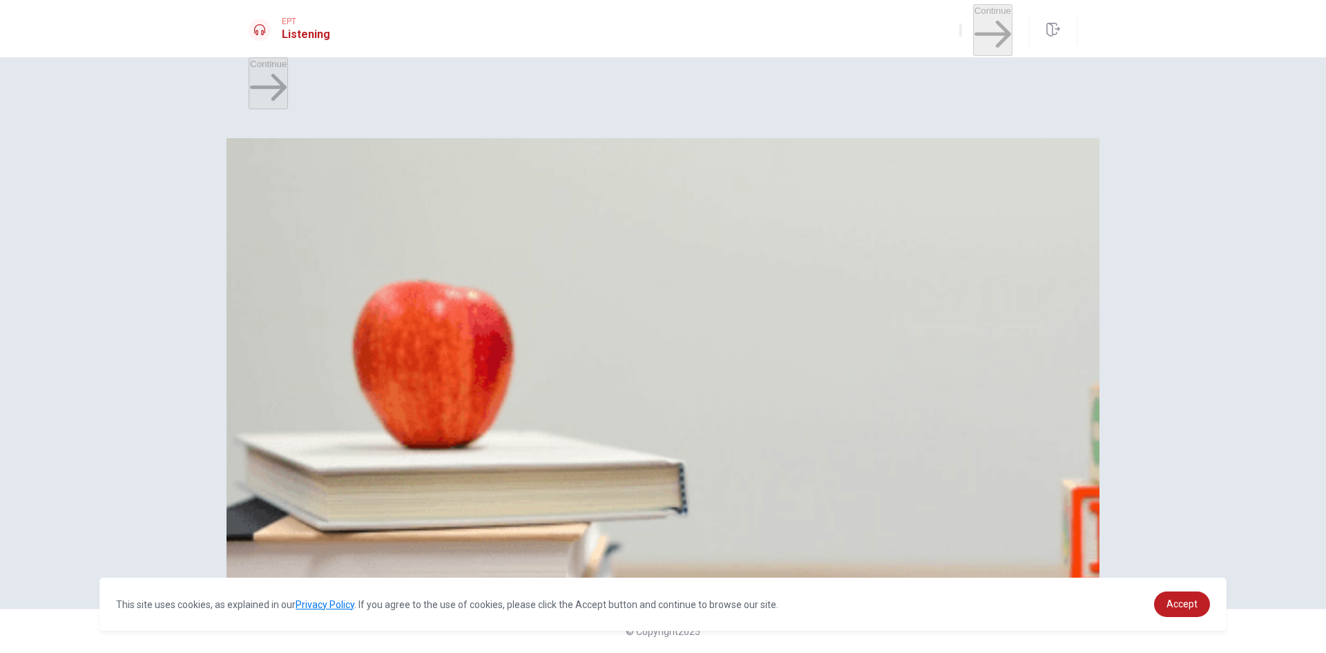
click at [436, 210] on span "Yes, more documents" at bounding box center [392, 205] width 88 height 10
click at [702, 271] on div "A Money B An application C Identification D A form" at bounding box center [663, 258] width 829 height 25
click at [424, 269] on button "D A form" at bounding box center [409, 257] width 30 height 23
click at [324, 326] on span "Close her account" at bounding box center [287, 321] width 74 height 10
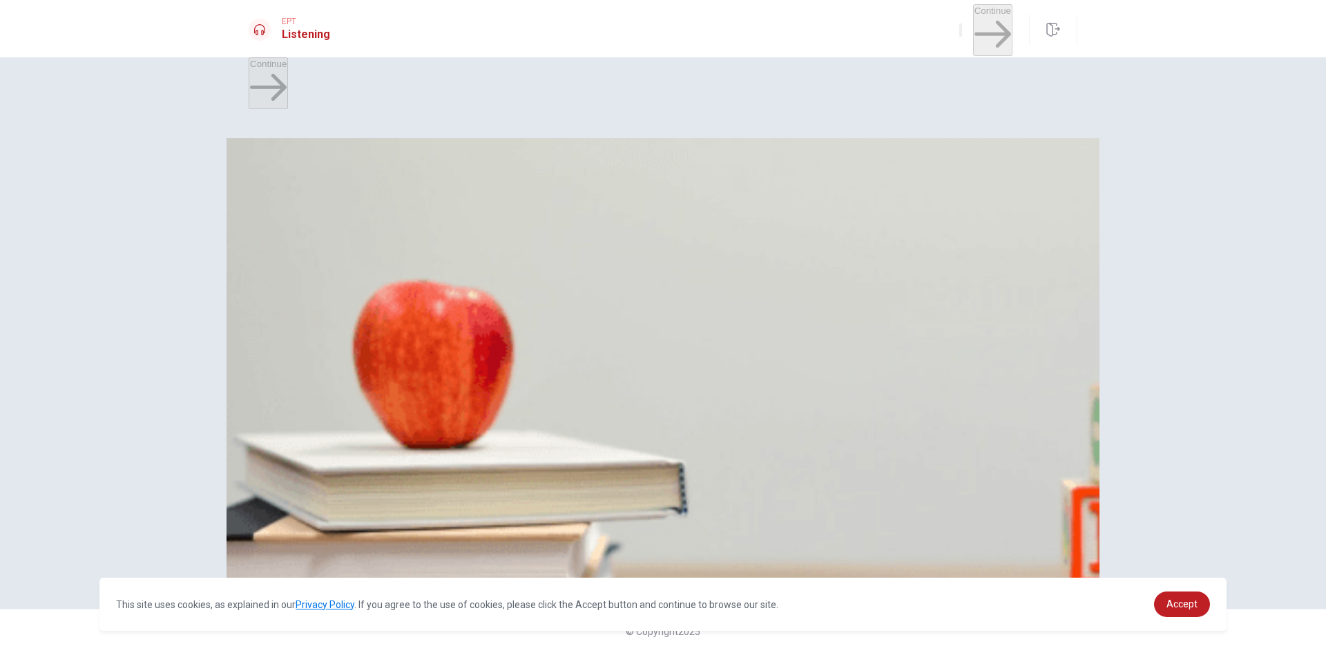
scroll to position [829, 0]
click at [298, 385] on button "A Only her ID" at bounding box center [273, 373] width 49 height 23
click at [338, 420] on button "B At a bank" at bounding box center [317, 431] width 41 height 23
click at [973, 28] on button "Continue" at bounding box center [992, 30] width 39 height 52
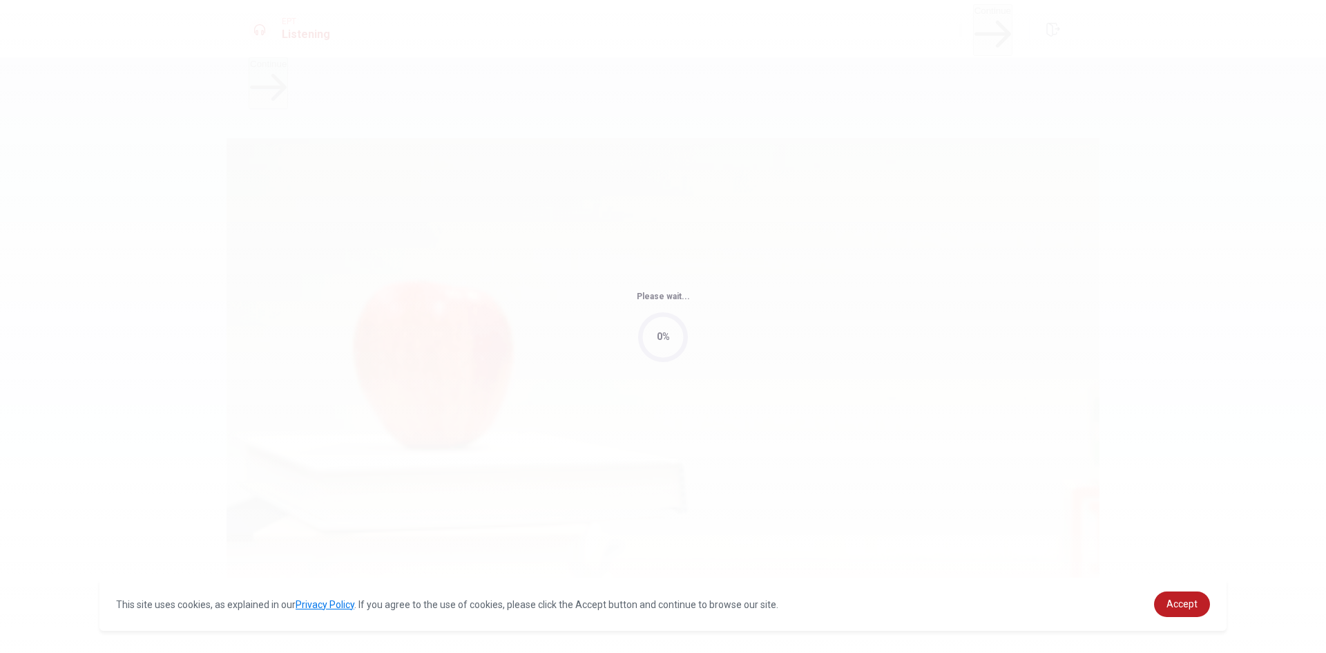
type input "4"
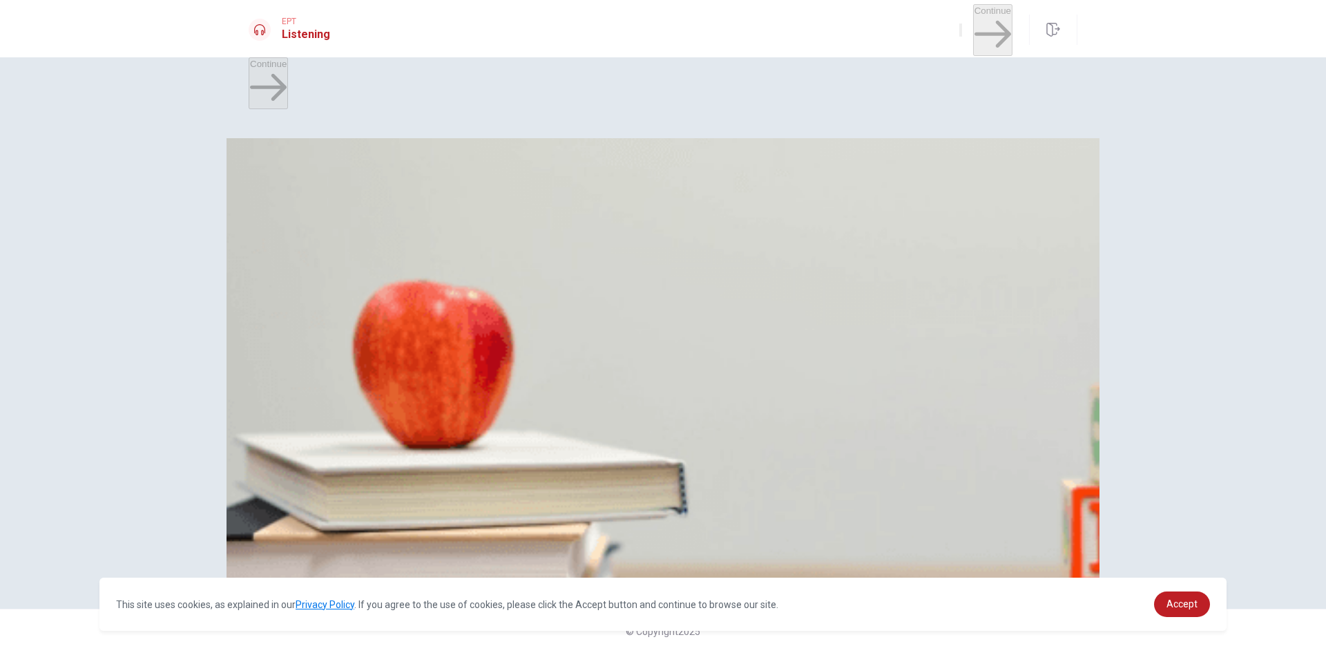
click at [445, 211] on button "B Modern History" at bounding box center [412, 199] width 65 height 23
click at [520, 269] on button "D On the first floor" at bounding box center [486, 257] width 68 height 23
click at [457, 320] on button "B Check out the new history book" at bounding box center [391, 315] width 131 height 23
click at [343, 362] on button "C History" at bounding box center [327, 373] width 31 height 23
click at [354, 420] on button "B At a museum" at bounding box center [325, 431] width 57 height 23
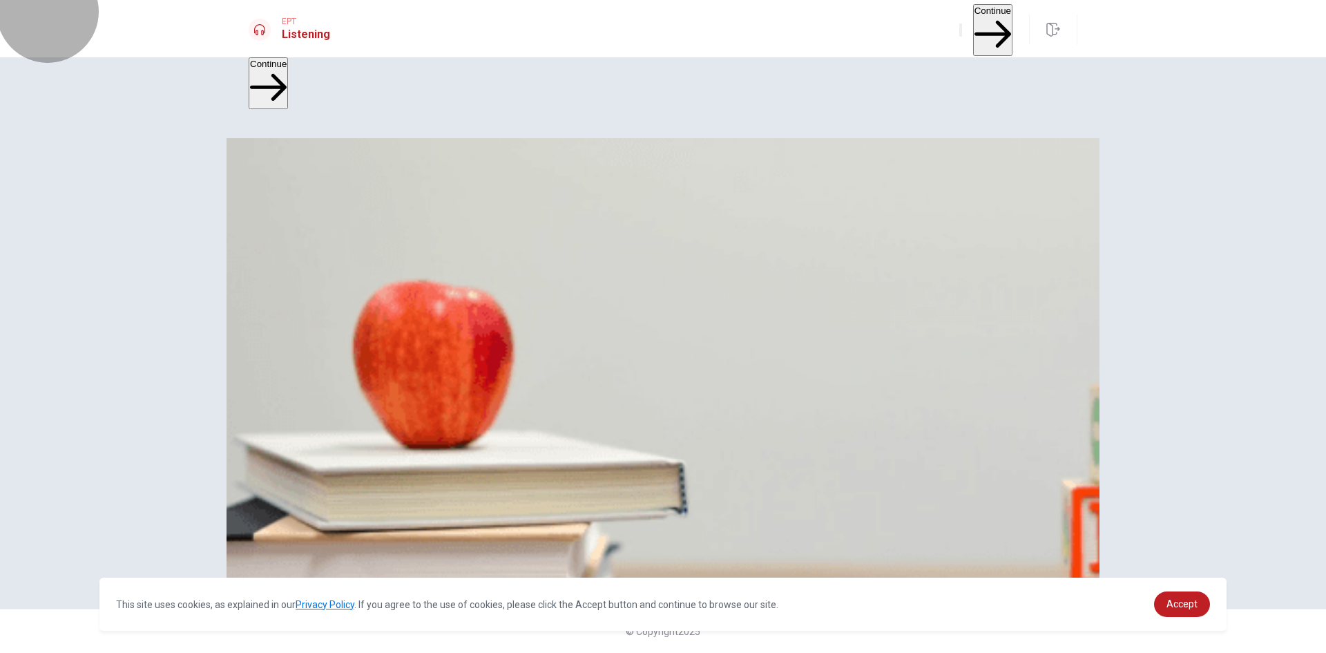
click at [977, 21] on button "Continue" at bounding box center [992, 30] width 39 height 52
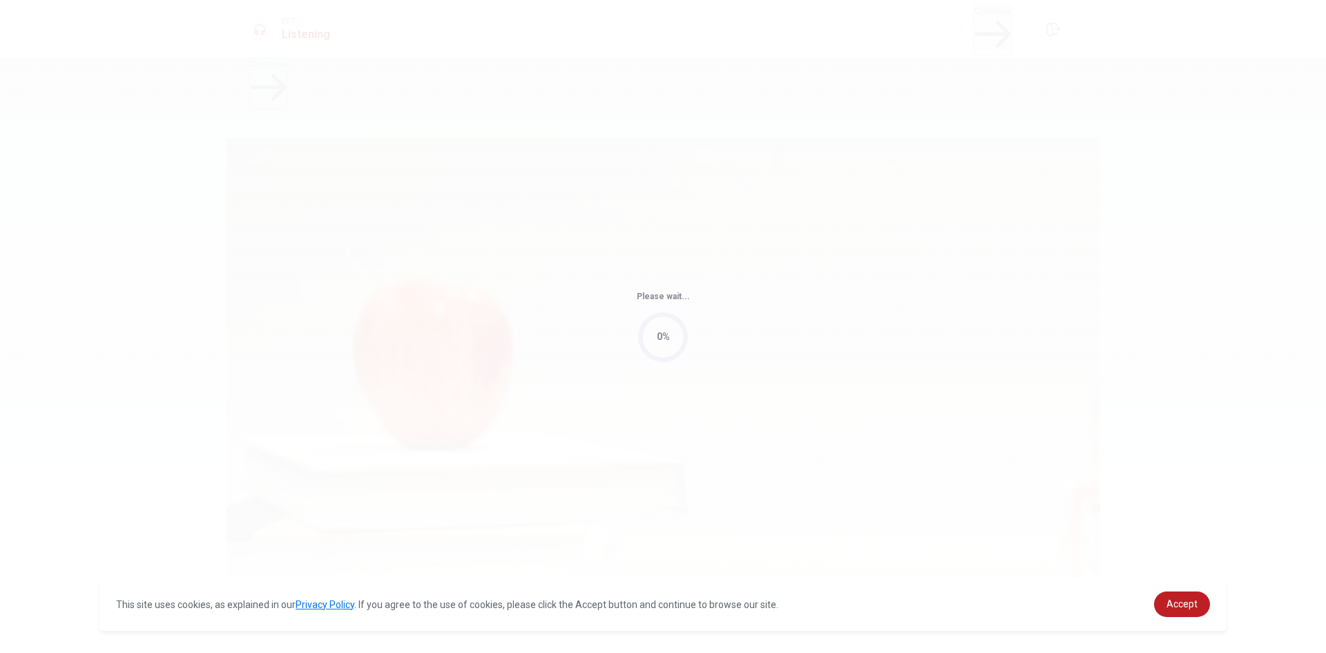
type input "4"
